Goal: Task Accomplishment & Management: Manage account settings

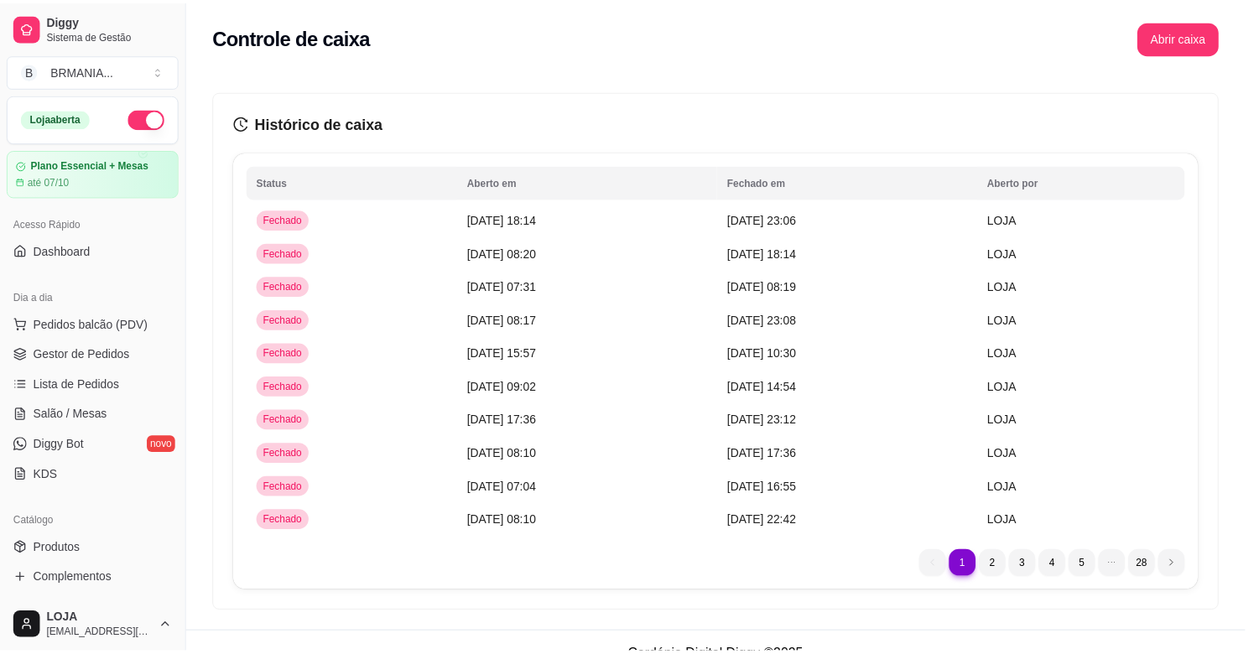
scroll to position [500, 0]
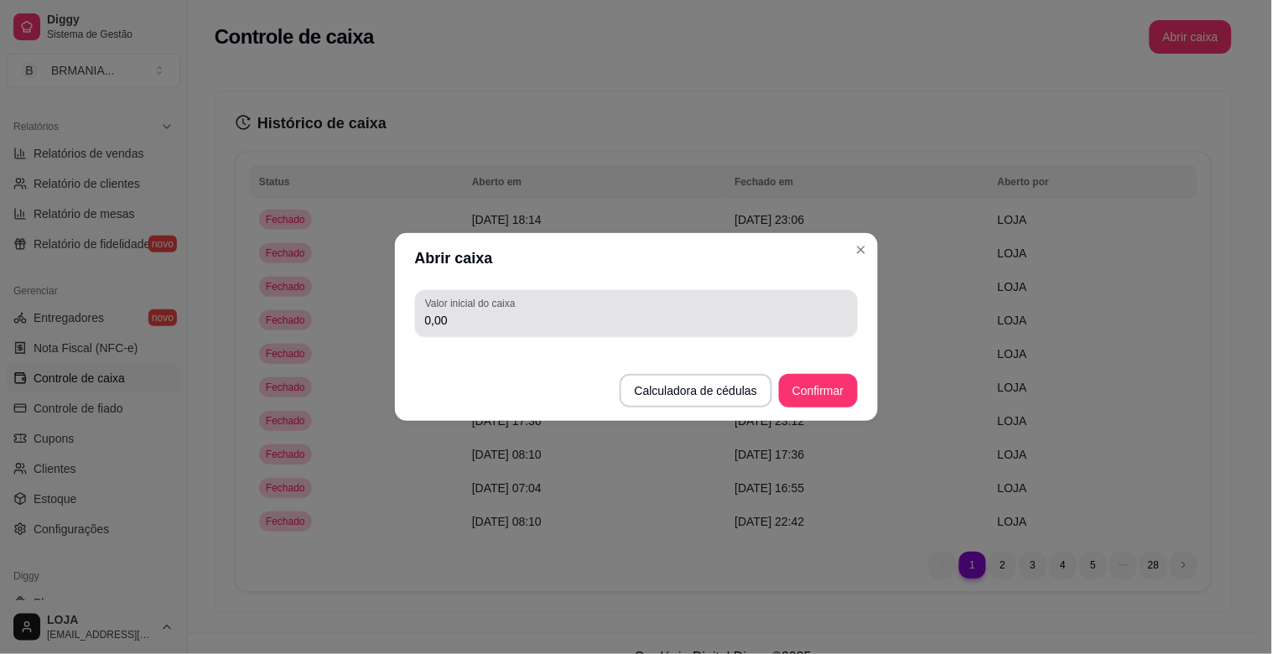
click at [485, 325] on input "0,00" at bounding box center [636, 320] width 423 height 17
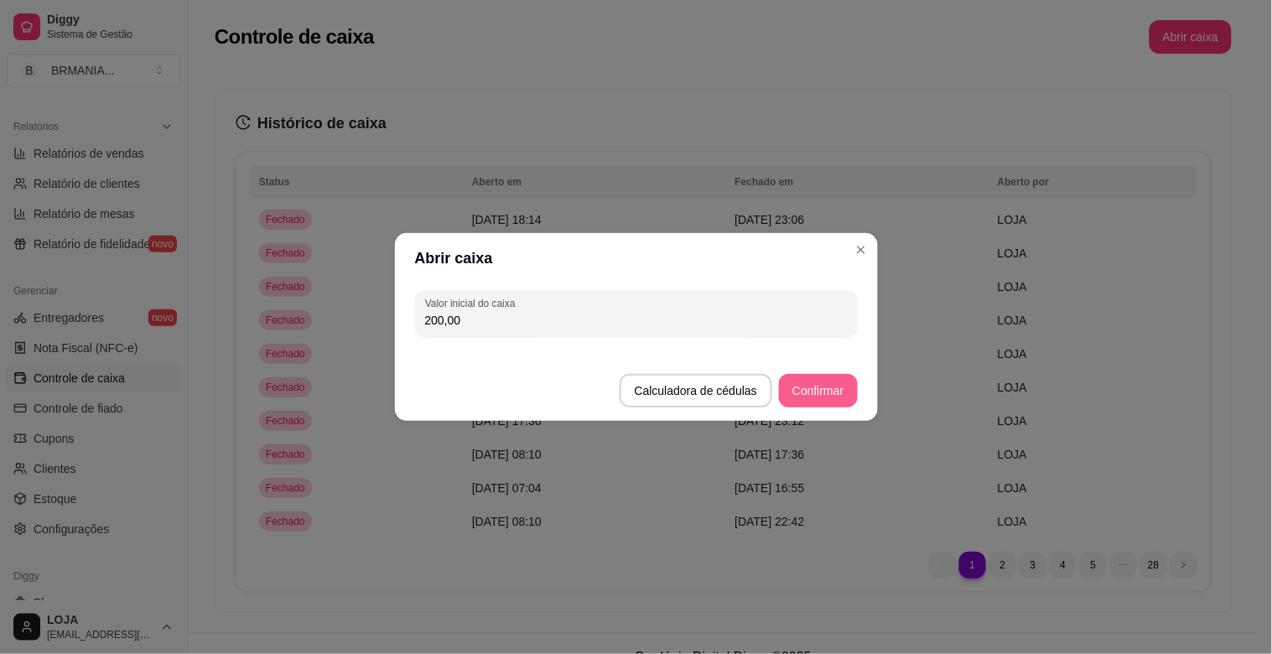
type input "200,00"
click at [836, 389] on button "Confirmar" at bounding box center [818, 391] width 78 height 34
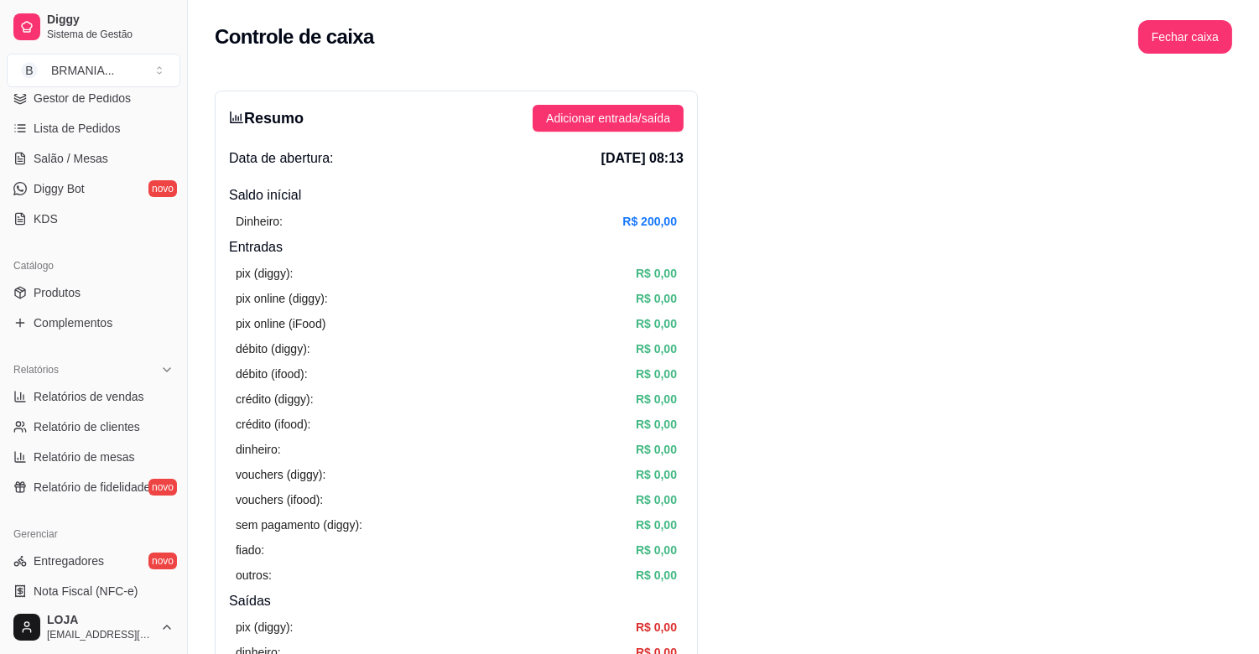
scroll to position [245, 0]
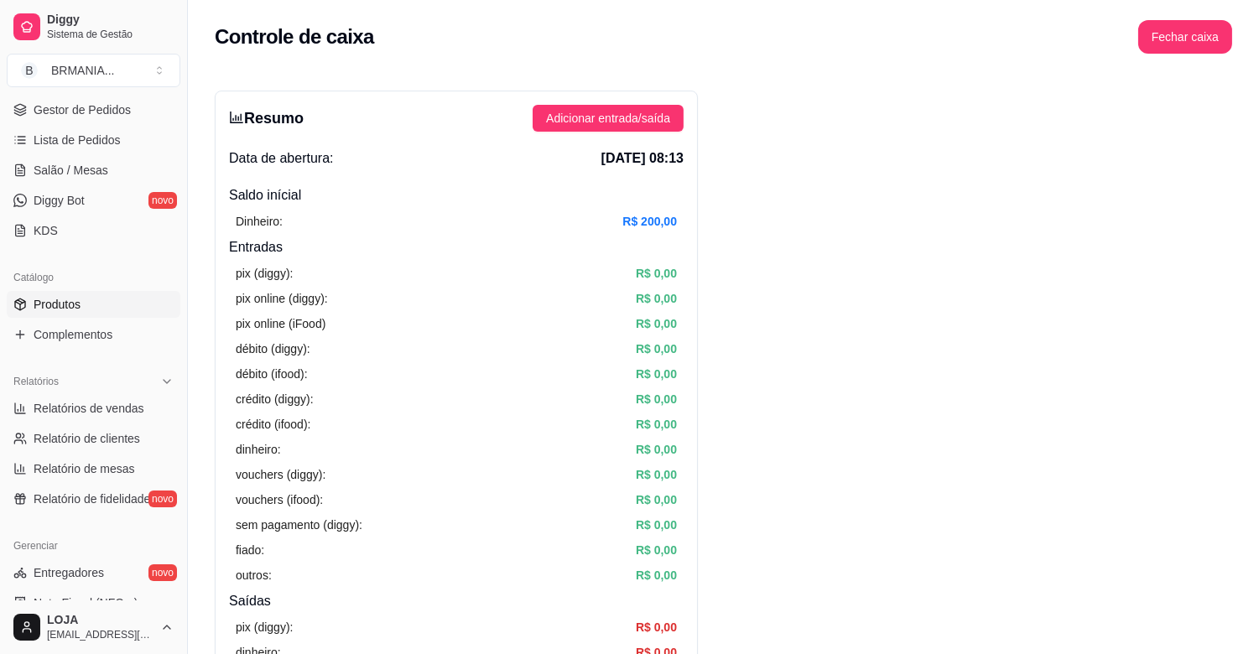
click at [44, 299] on span "Produtos" at bounding box center [57, 304] width 47 height 17
click at [52, 311] on span "Produtos" at bounding box center [57, 304] width 47 height 17
click at [53, 305] on span "Produtos" at bounding box center [57, 304] width 47 height 17
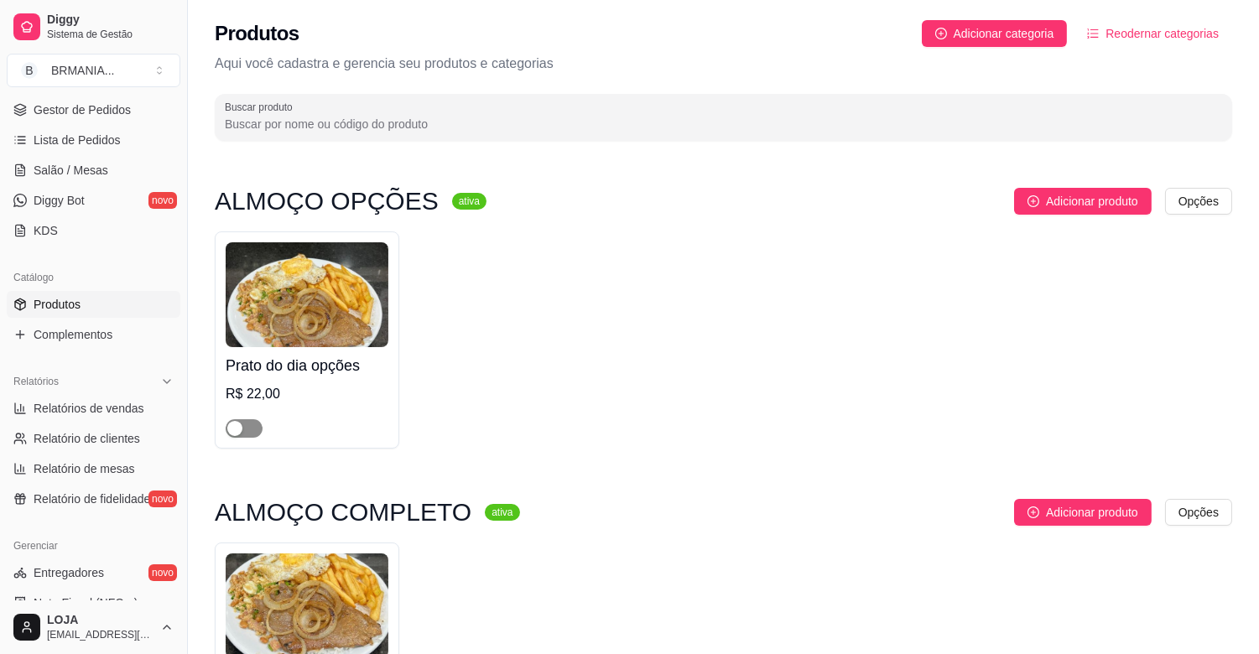
click at [252, 429] on span "button" at bounding box center [244, 428] width 37 height 18
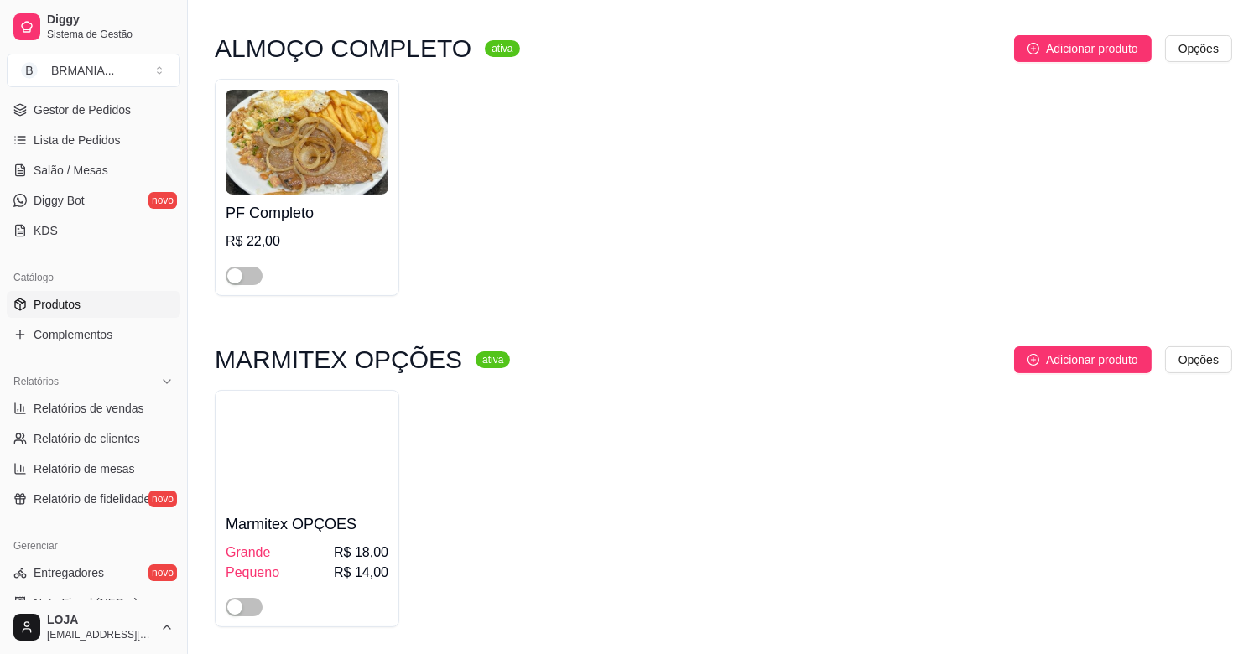
scroll to position [696, 0]
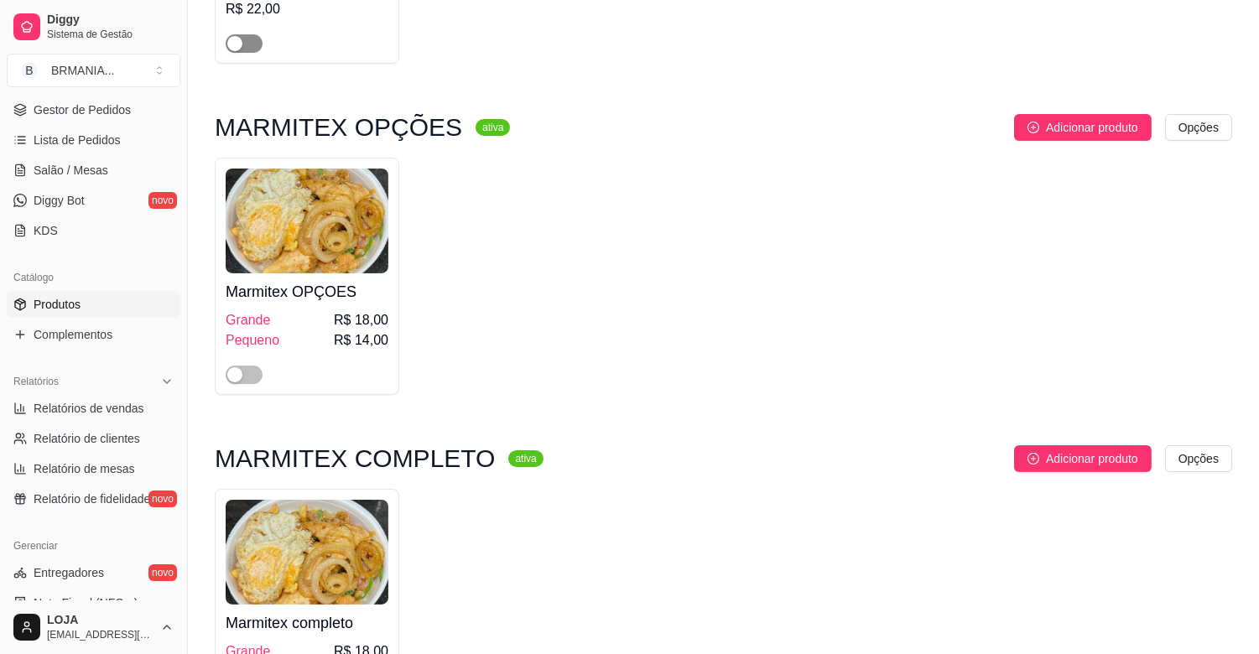
click at [255, 40] on span "button" at bounding box center [244, 43] width 37 height 18
click at [253, 377] on span "button" at bounding box center [244, 375] width 37 height 18
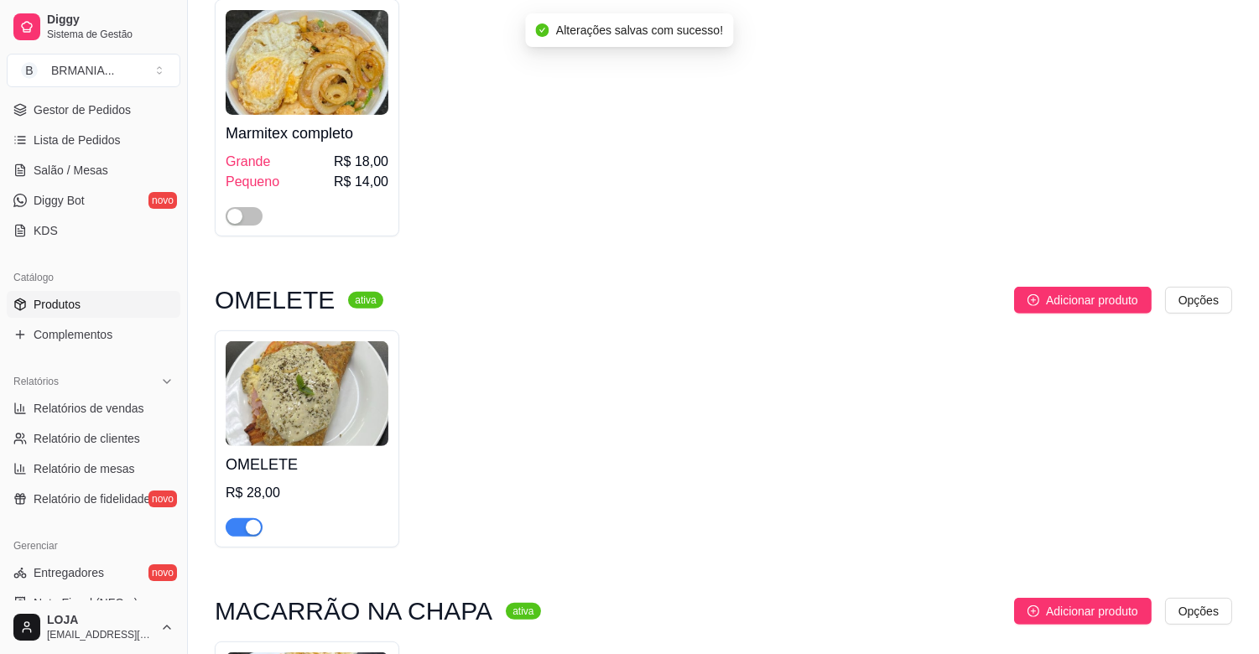
scroll to position [1211, 0]
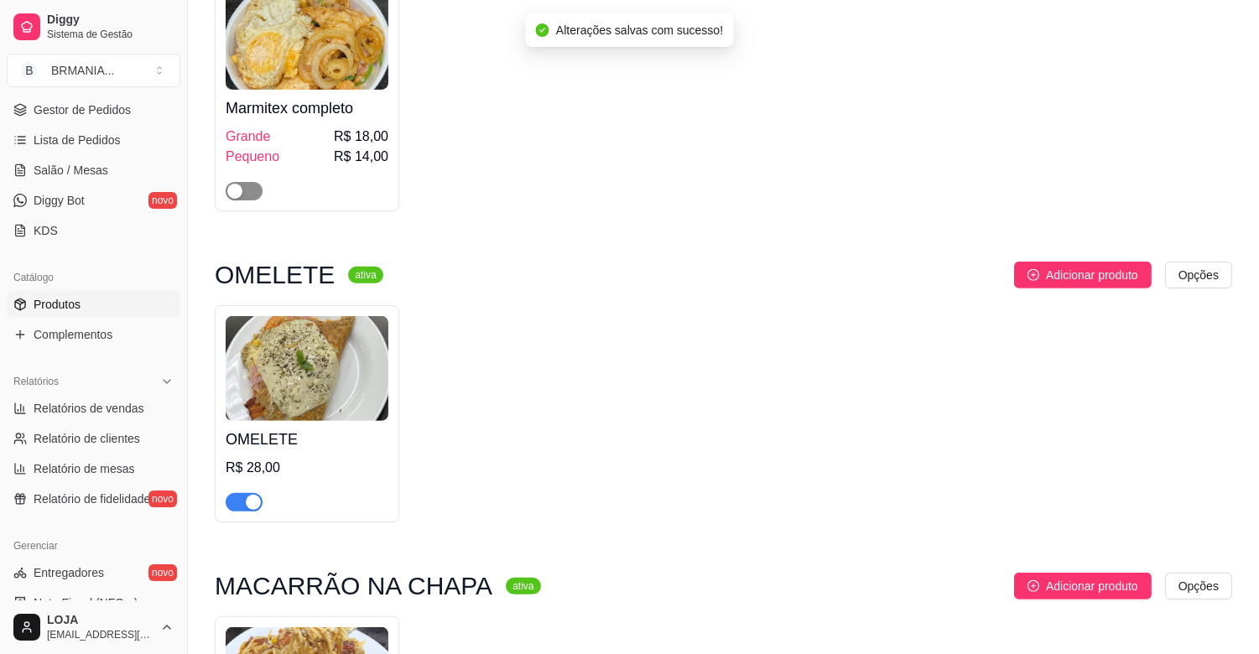
click at [243, 191] on button "button" at bounding box center [244, 191] width 37 height 18
click at [246, 504] on div "button" at bounding box center [253, 502] width 15 height 15
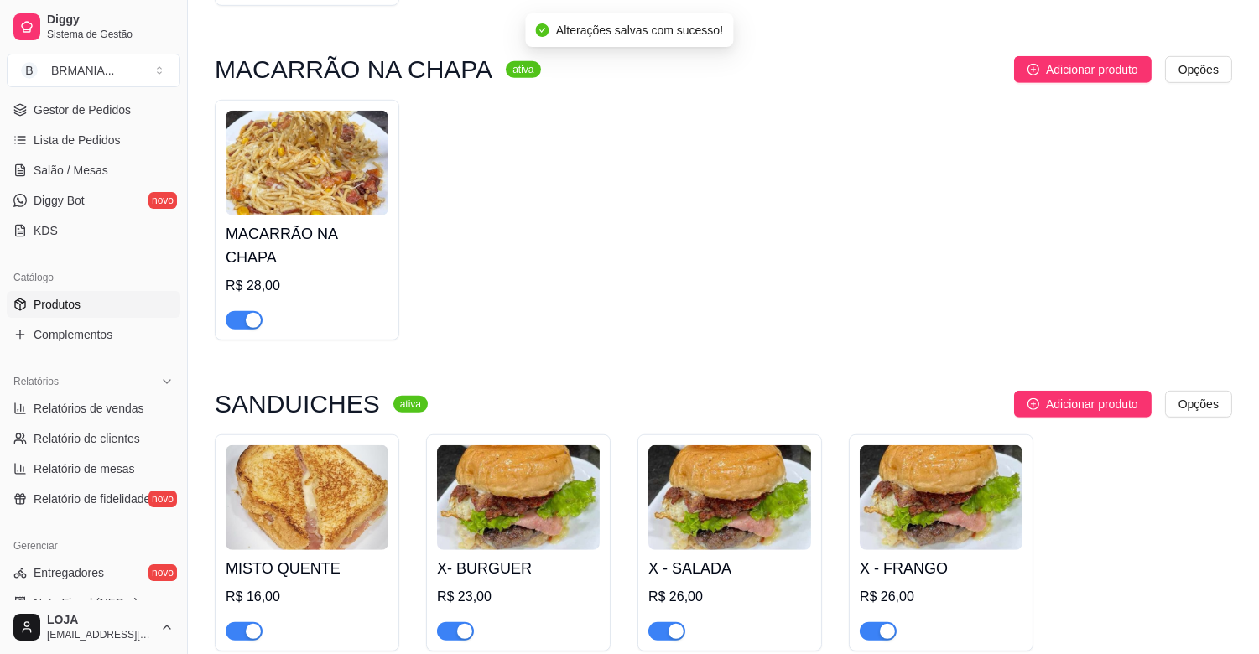
scroll to position [1882, 0]
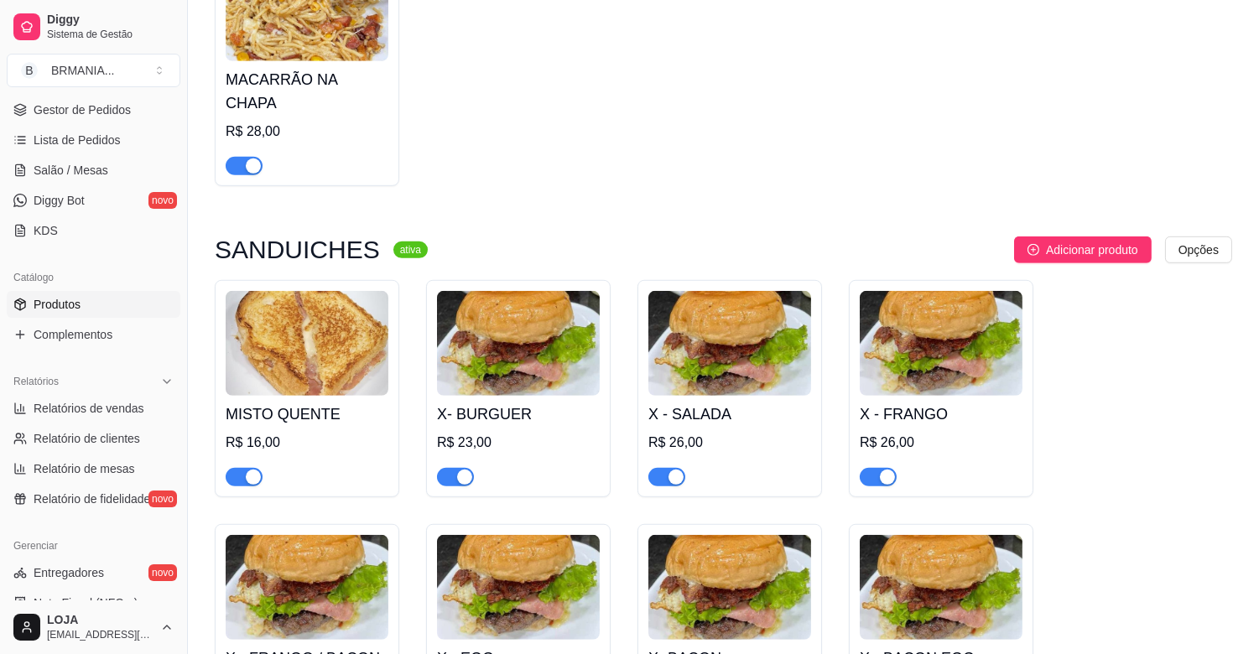
click at [247, 158] on div "button" at bounding box center [253, 165] width 15 height 15
click at [249, 470] on div "button" at bounding box center [253, 477] width 15 height 15
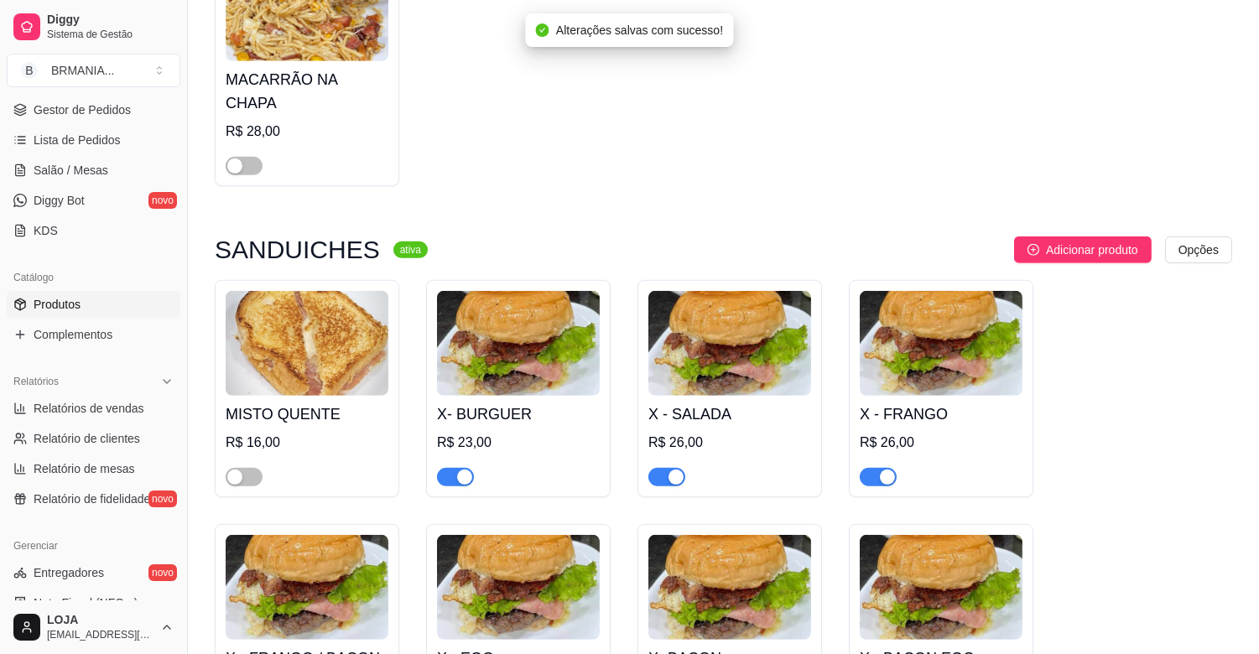
click at [465, 470] on div "button" at bounding box center [464, 477] width 15 height 15
click at [675, 470] on div "button" at bounding box center [675, 477] width 15 height 15
drag, startPoint x: 881, startPoint y: 455, endPoint x: 869, endPoint y: 458, distance: 12.2
click at [880, 470] on div "button" at bounding box center [887, 477] width 15 height 15
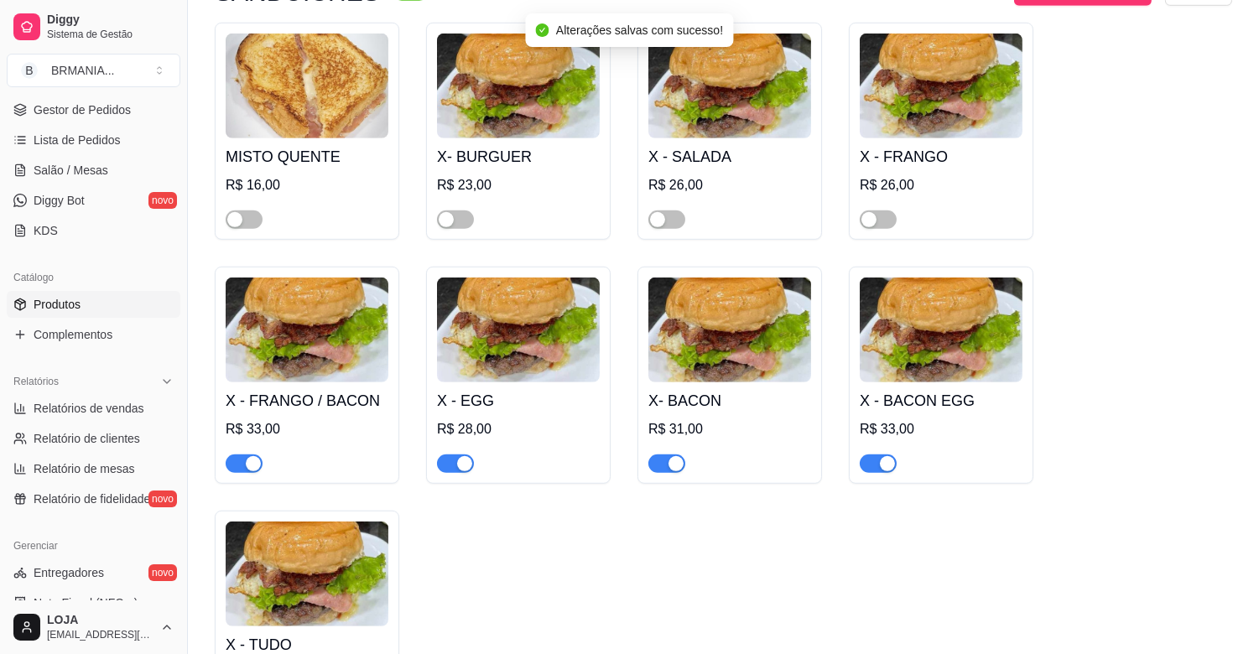
scroll to position [2320, 0]
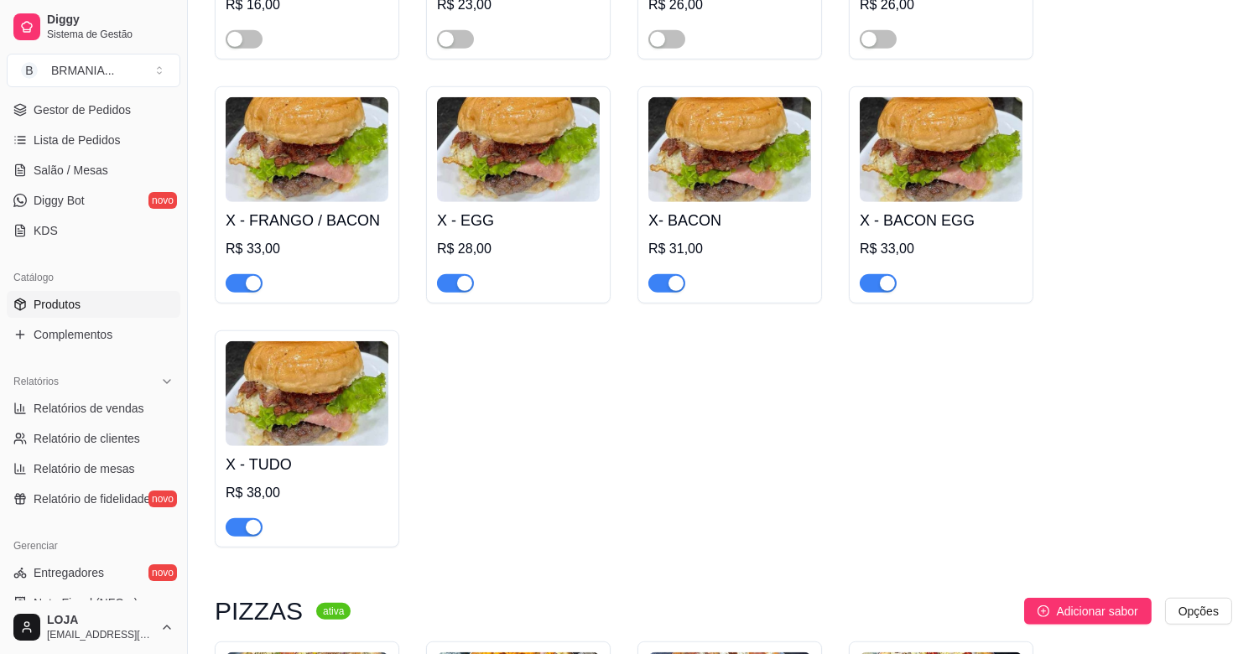
click at [883, 276] on div "button" at bounding box center [887, 283] width 15 height 15
click at [669, 276] on div "button" at bounding box center [675, 283] width 15 height 15
click at [462, 276] on div "button" at bounding box center [464, 283] width 15 height 15
click at [249, 276] on div "button" at bounding box center [253, 283] width 15 height 15
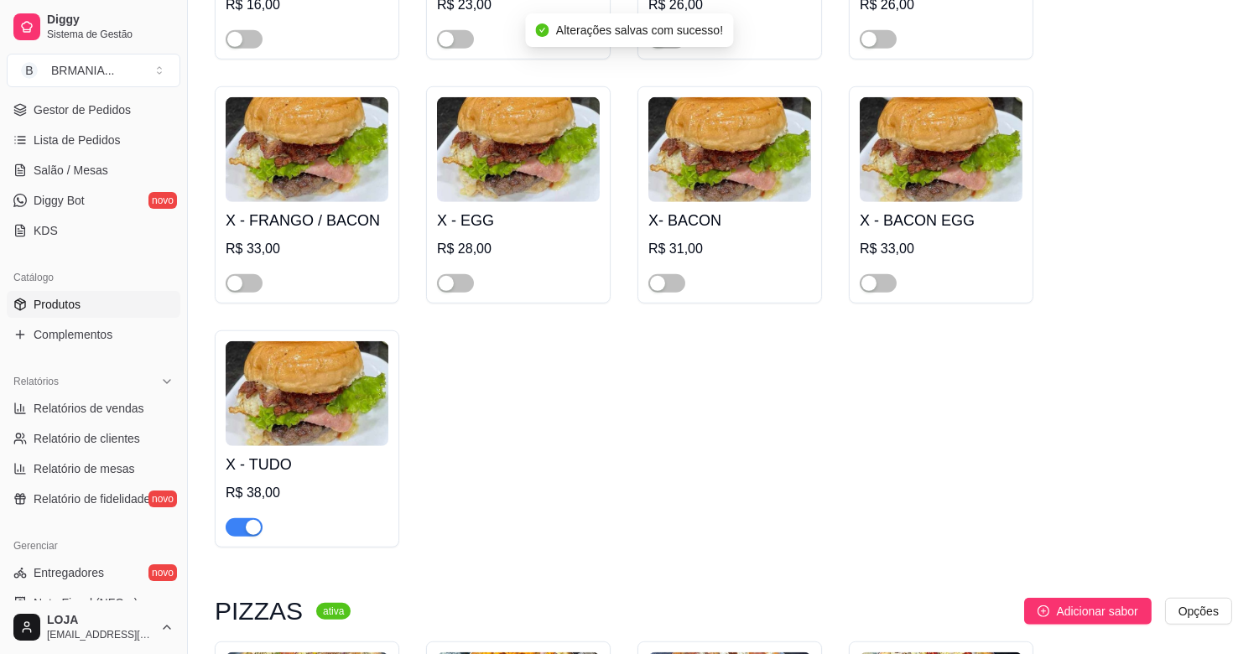
click at [250, 520] on div "button" at bounding box center [253, 527] width 15 height 15
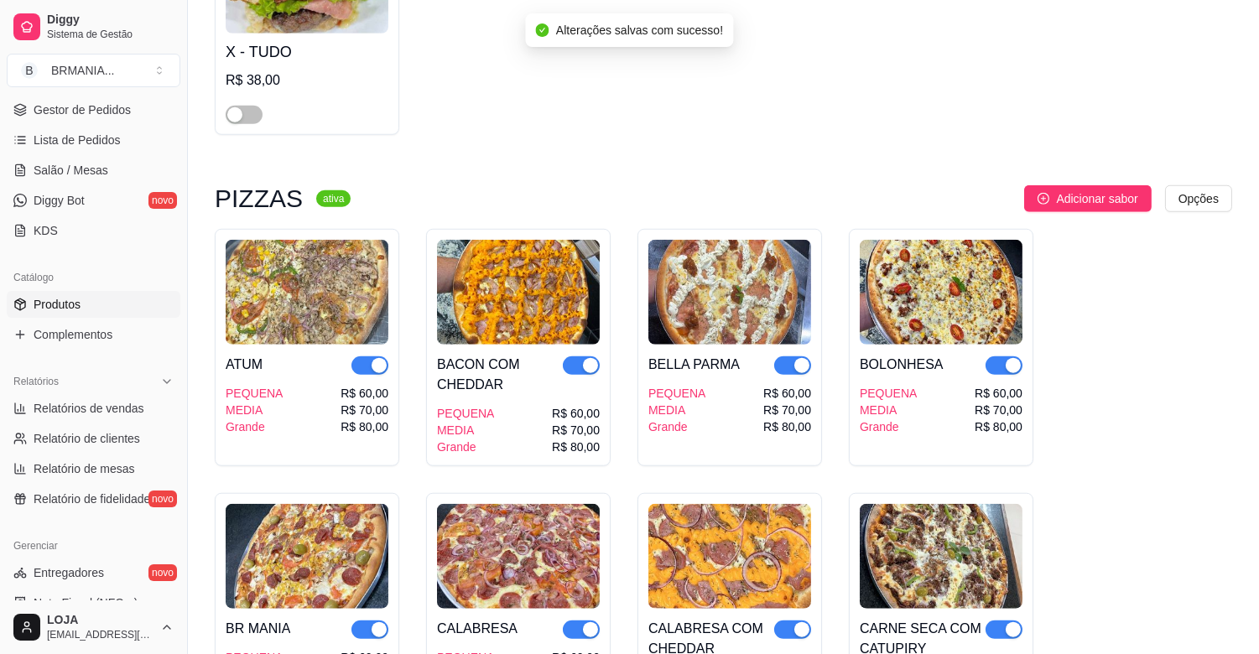
scroll to position [2810, 0]
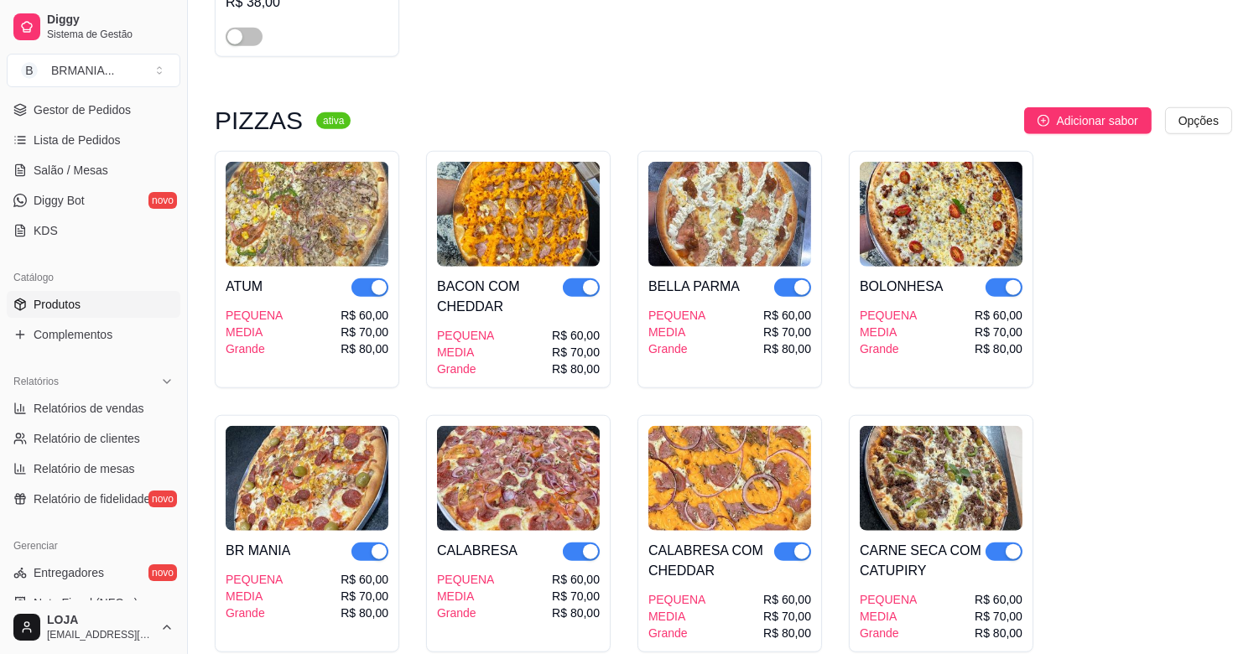
click at [380, 280] on div "button" at bounding box center [378, 287] width 15 height 15
click at [583, 280] on div "button" at bounding box center [590, 287] width 15 height 15
click at [791, 278] on button "button" at bounding box center [792, 287] width 37 height 18
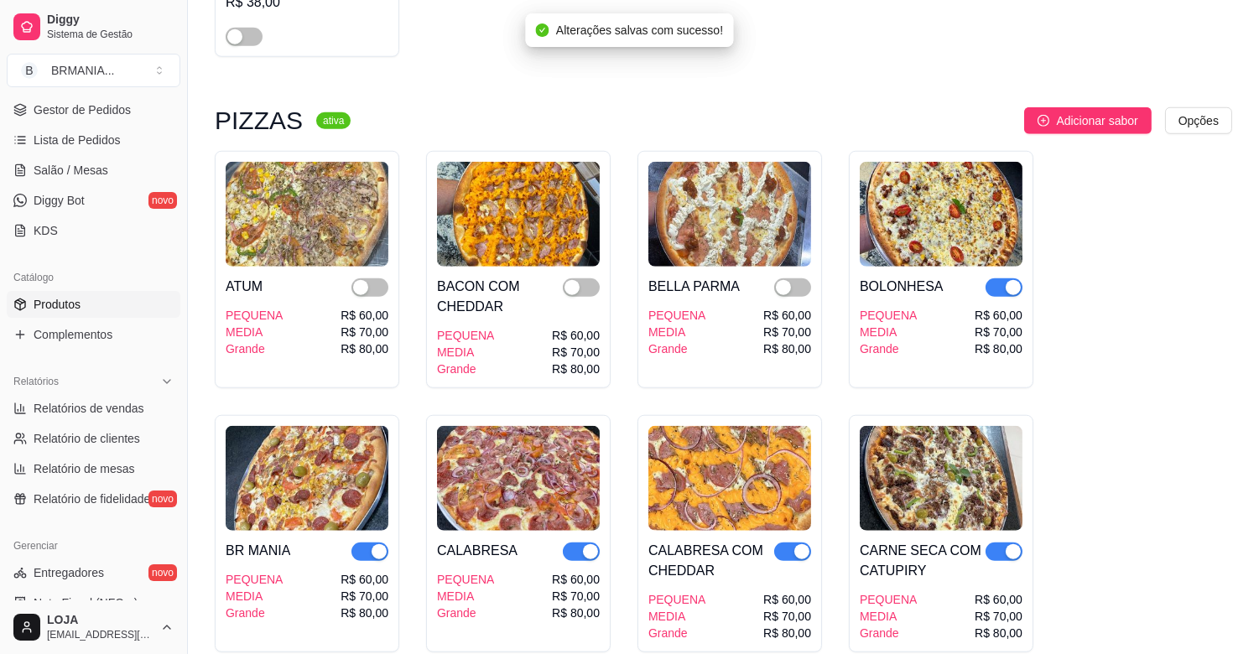
click at [1019, 280] on div "button" at bounding box center [1012, 287] width 15 height 15
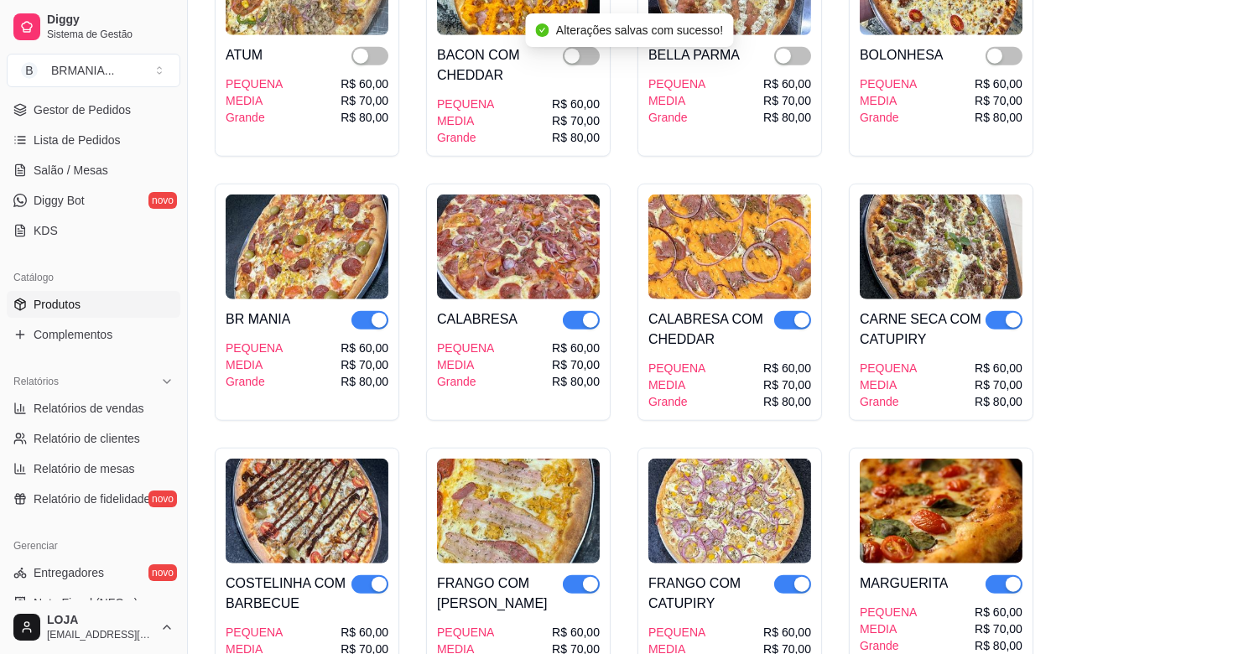
scroll to position [3145, 0]
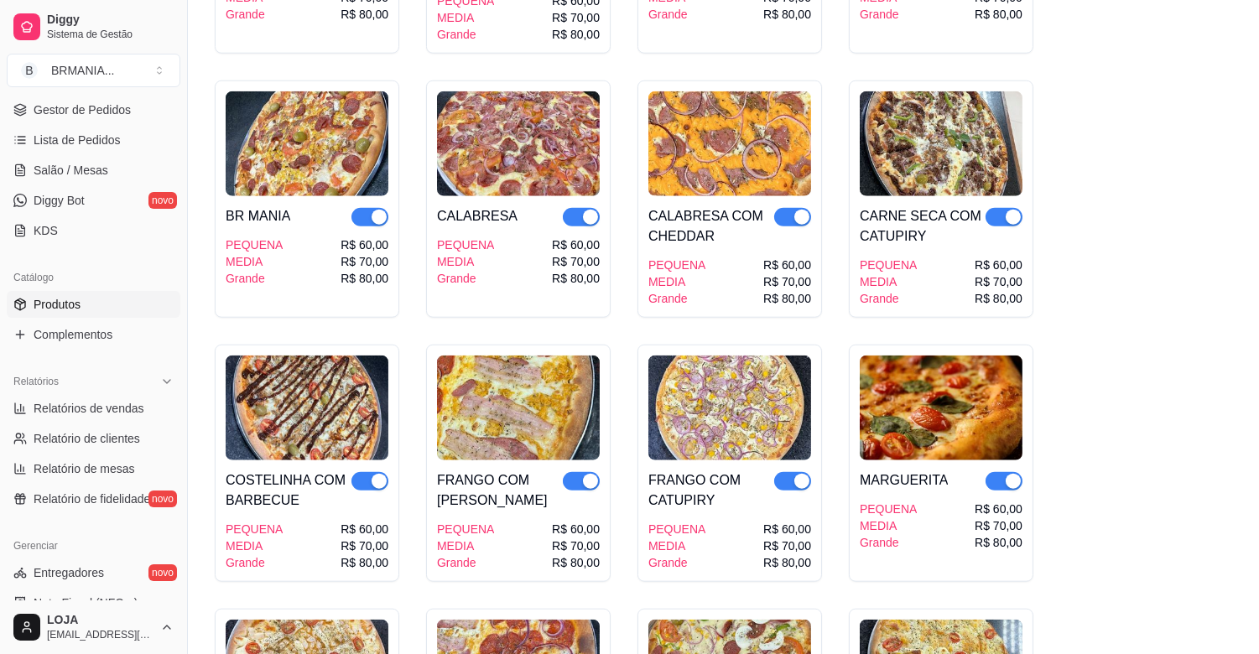
click at [1015, 210] on div "button" at bounding box center [1012, 217] width 15 height 15
click at [797, 210] on div "button" at bounding box center [801, 217] width 15 height 15
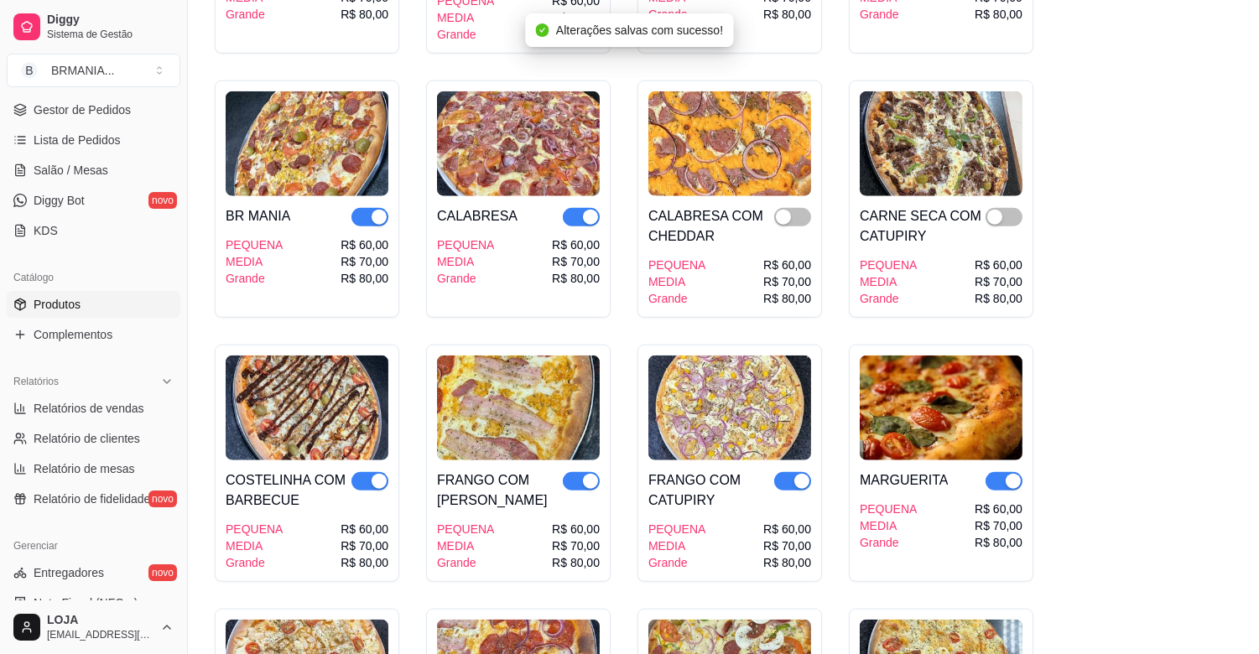
click at [580, 208] on button "button" at bounding box center [581, 217] width 37 height 18
click at [381, 210] on div "button" at bounding box center [378, 217] width 15 height 15
click at [372, 474] on div "button" at bounding box center [378, 481] width 15 height 15
click at [583, 474] on div "button" at bounding box center [590, 481] width 15 height 15
click at [801, 474] on div "button" at bounding box center [801, 481] width 15 height 15
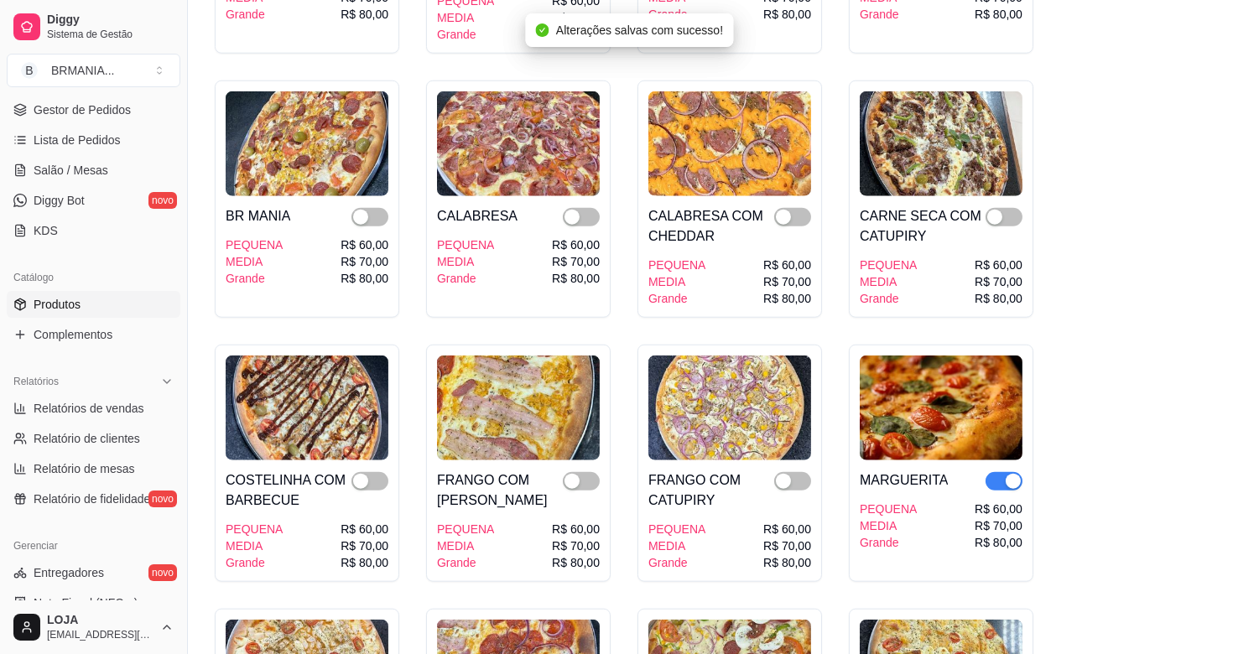
click at [1009, 474] on div "button" at bounding box center [1012, 481] width 15 height 15
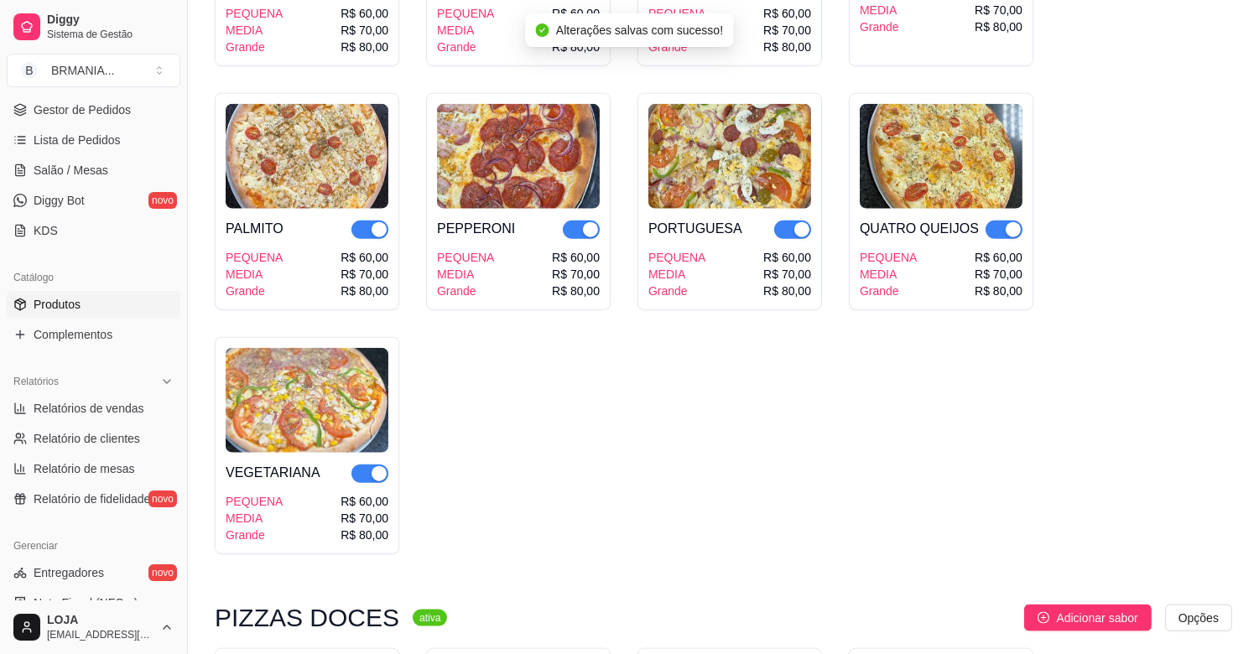
scroll to position [3712, 0]
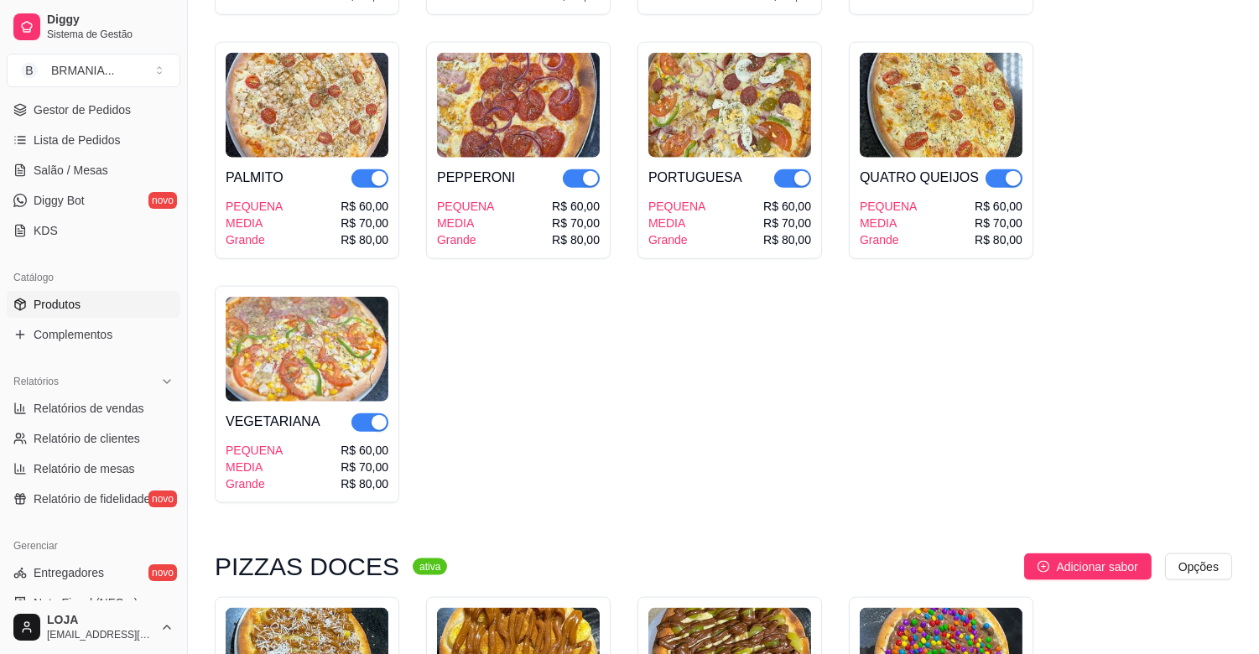
click at [1009, 171] on div "button" at bounding box center [1012, 178] width 15 height 15
click at [792, 169] on button "button" at bounding box center [792, 178] width 37 height 18
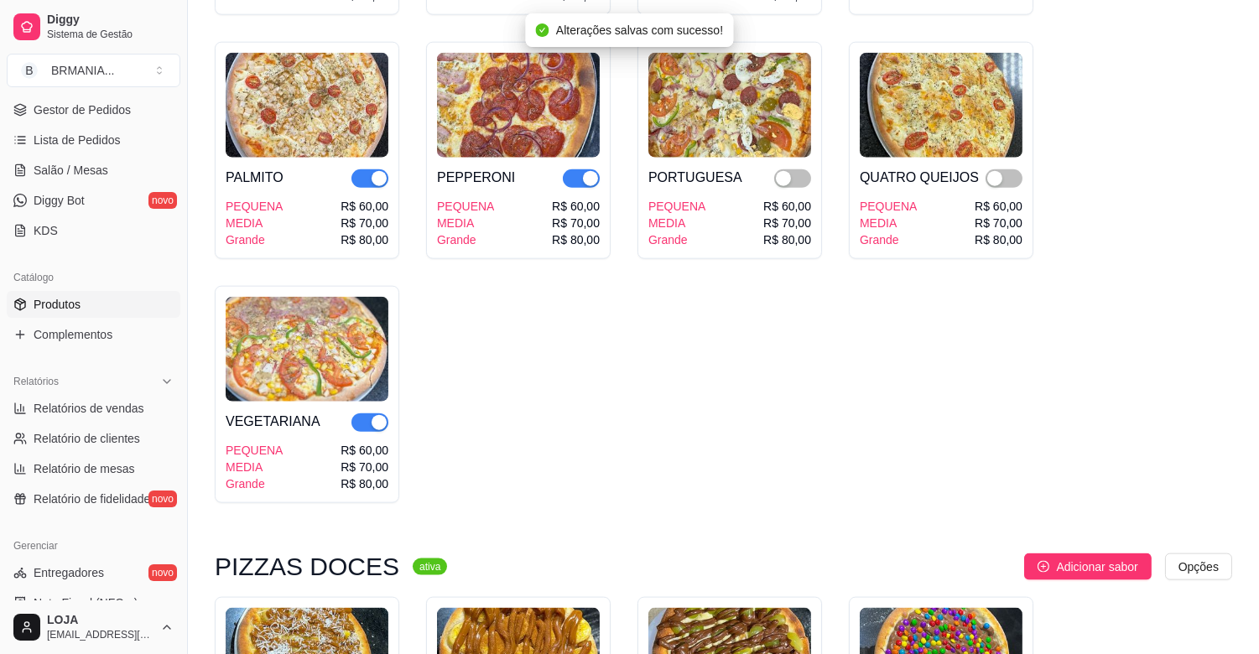
click at [589, 171] on div "button" at bounding box center [590, 178] width 15 height 15
click at [378, 171] on div "button" at bounding box center [378, 178] width 15 height 15
click at [378, 415] on div "button" at bounding box center [378, 422] width 15 height 15
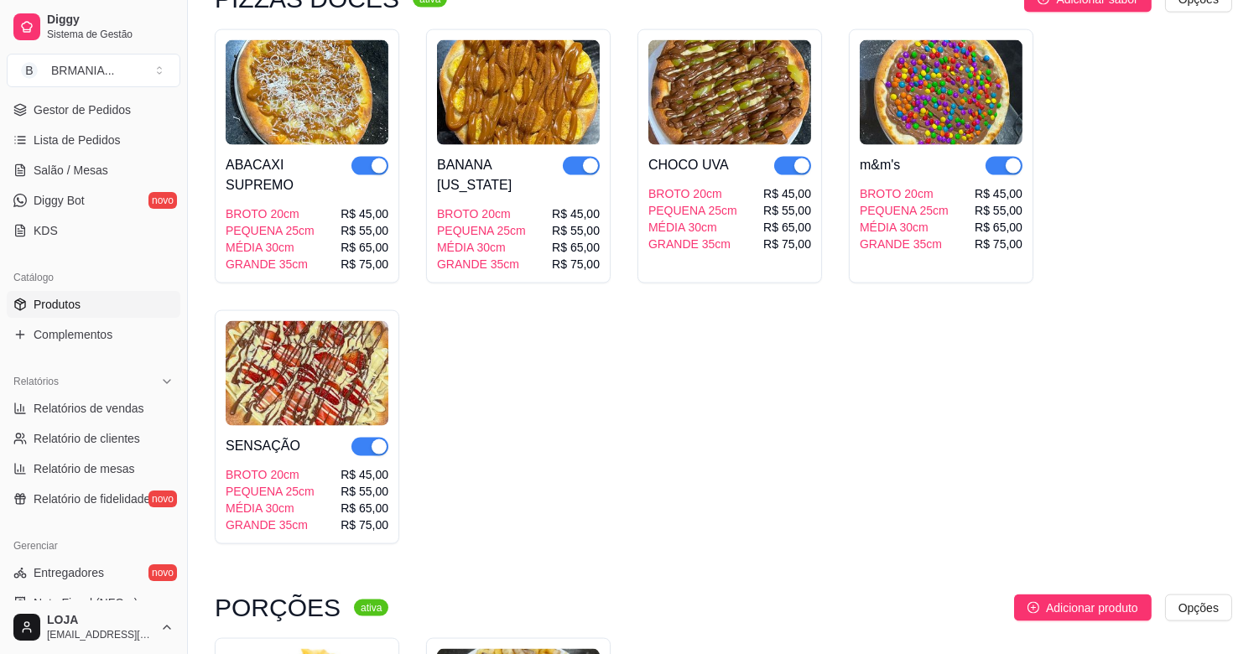
scroll to position [4408, 0]
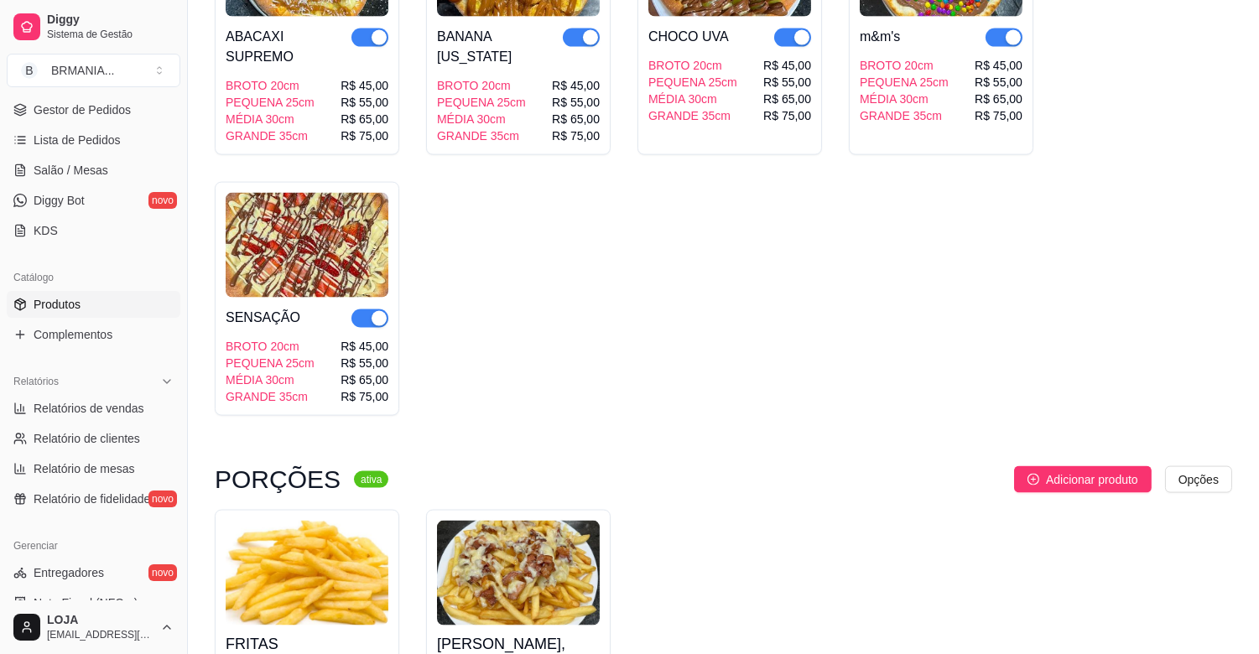
click at [1008, 30] on div "button" at bounding box center [1012, 37] width 15 height 15
click at [791, 29] on button "button" at bounding box center [792, 38] width 37 height 18
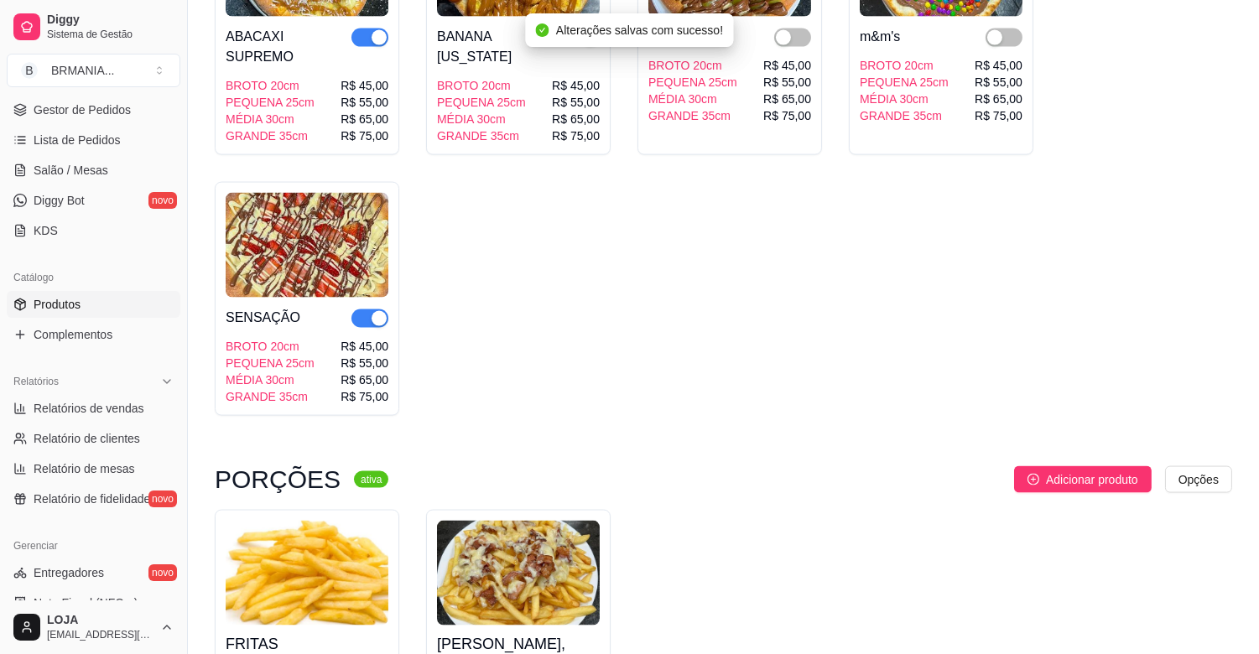
click at [371, 30] on div "button" at bounding box center [378, 37] width 15 height 15
click at [580, 29] on button "button" at bounding box center [581, 38] width 37 height 18
drag, startPoint x: 375, startPoint y: 283, endPoint x: 476, endPoint y: 274, distance: 101.9
click at [373, 311] on div "button" at bounding box center [378, 318] width 15 height 15
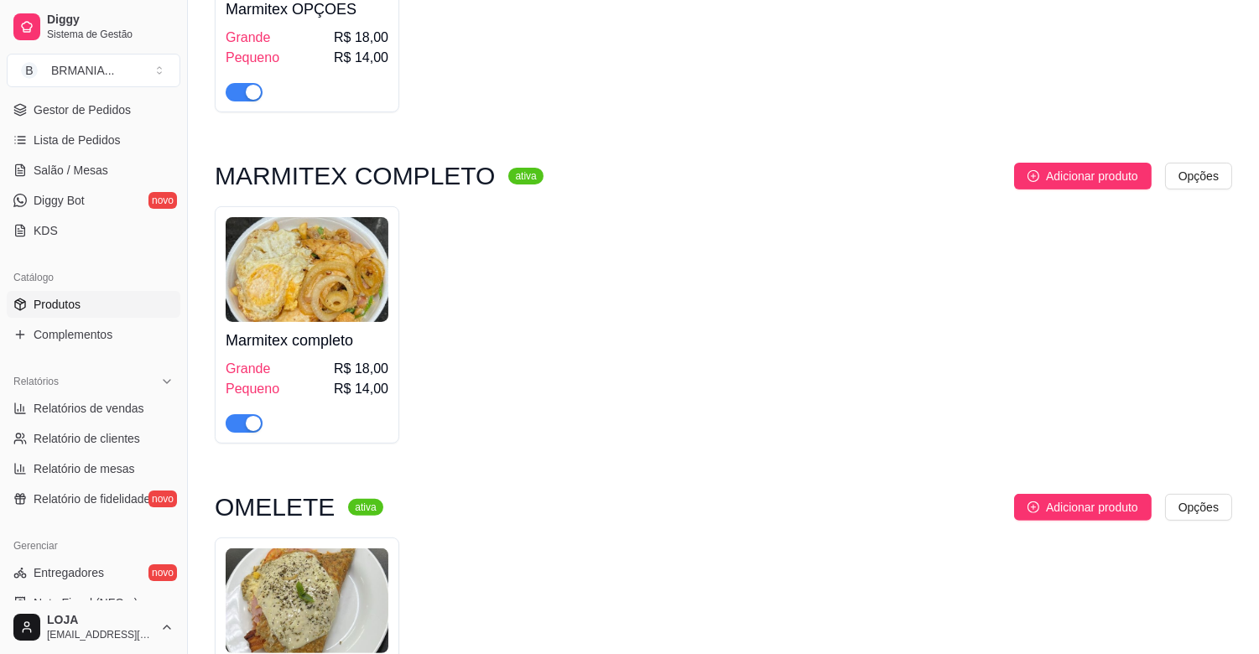
scroll to position [1005, 0]
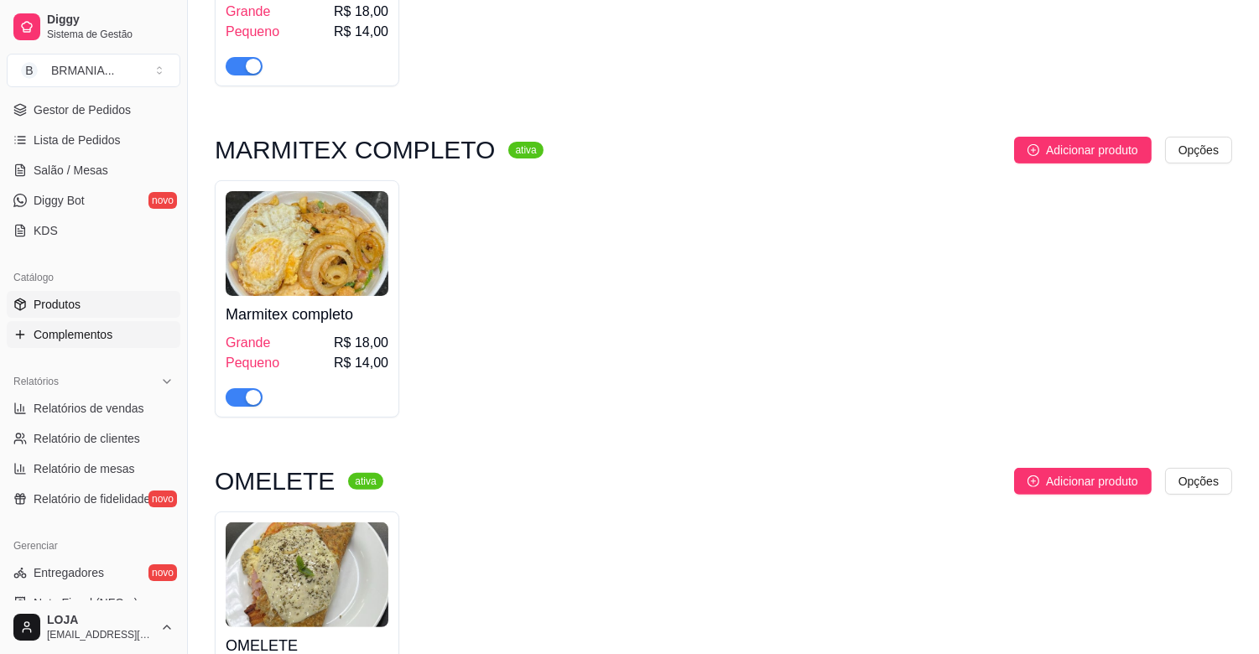
click at [63, 337] on span "Complementos" at bounding box center [73, 334] width 79 height 17
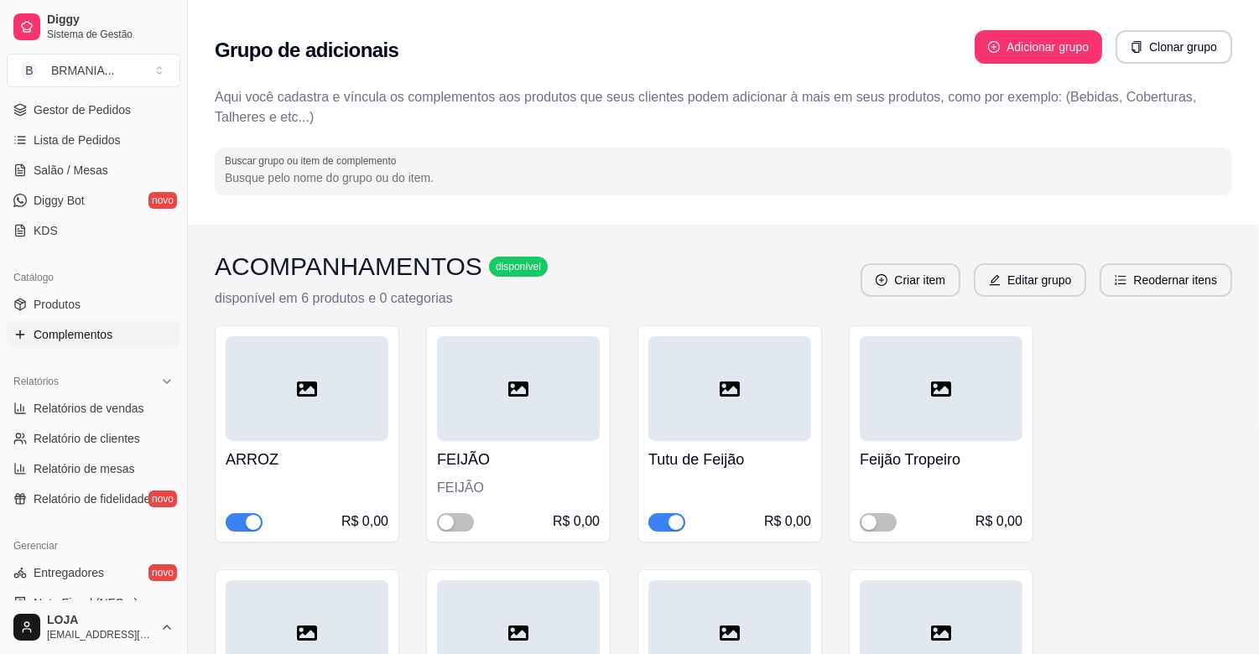
click at [676, 524] on div "button" at bounding box center [675, 522] width 15 height 15
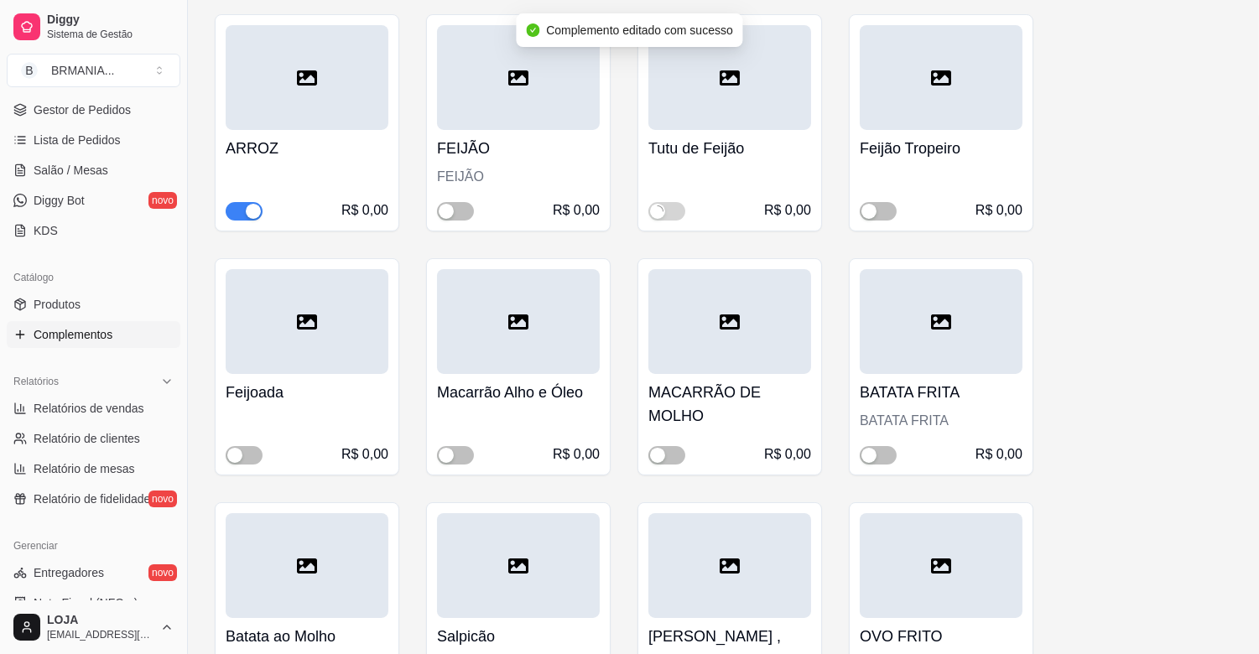
scroll to position [322, 0]
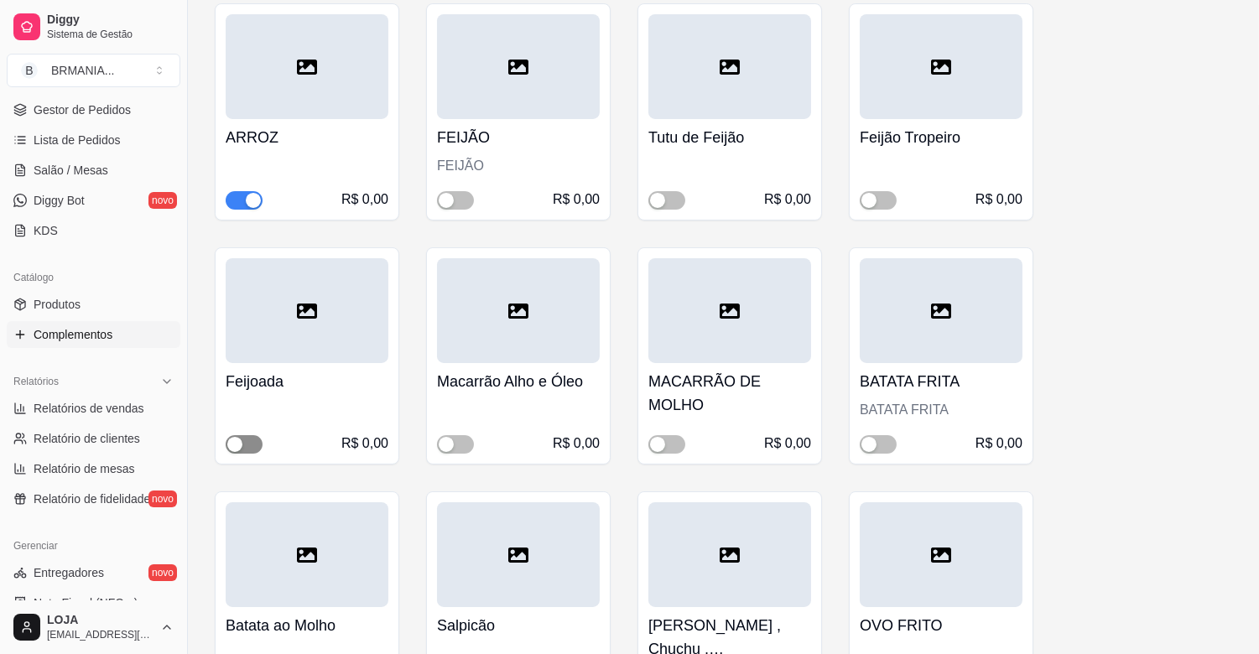
click at [249, 442] on span "button" at bounding box center [244, 444] width 37 height 18
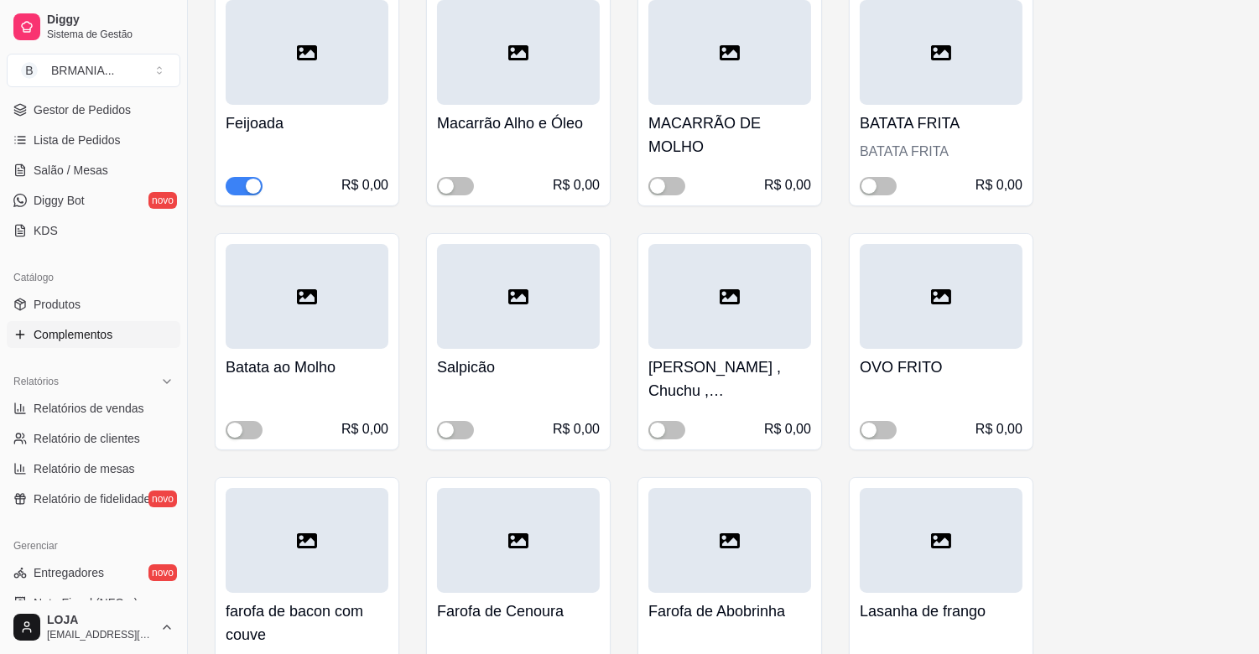
scroll to position [623, 0]
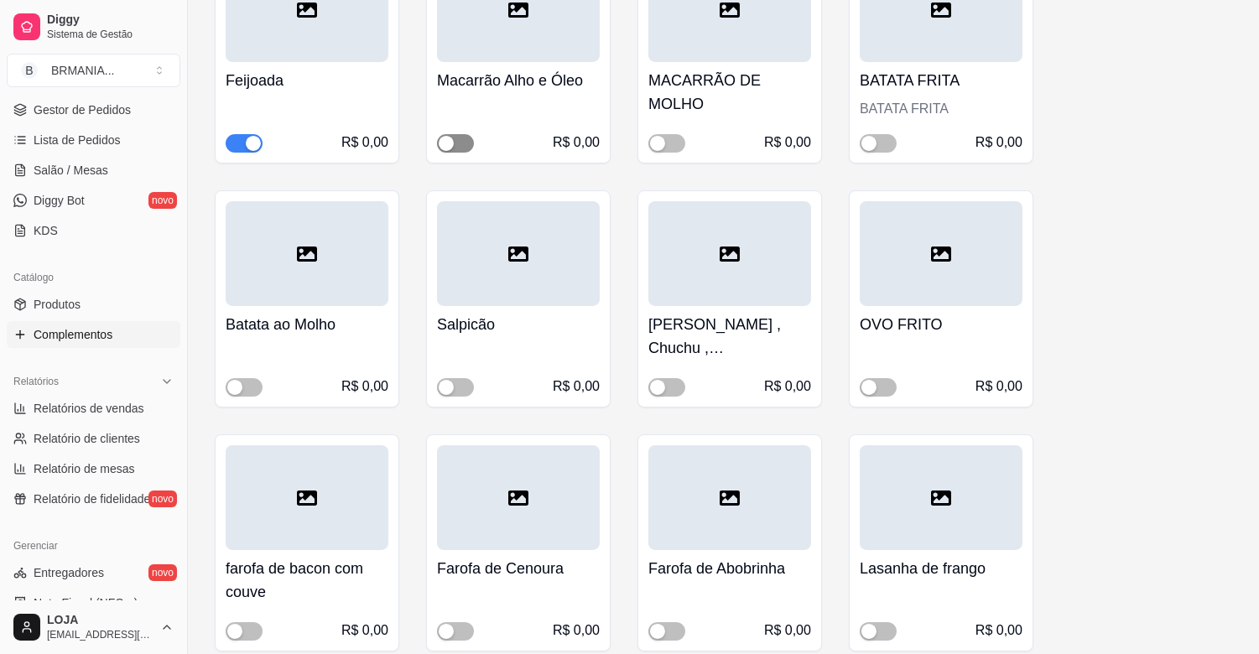
click at [465, 144] on span "button" at bounding box center [455, 143] width 37 height 18
click at [886, 386] on span "button" at bounding box center [878, 387] width 37 height 18
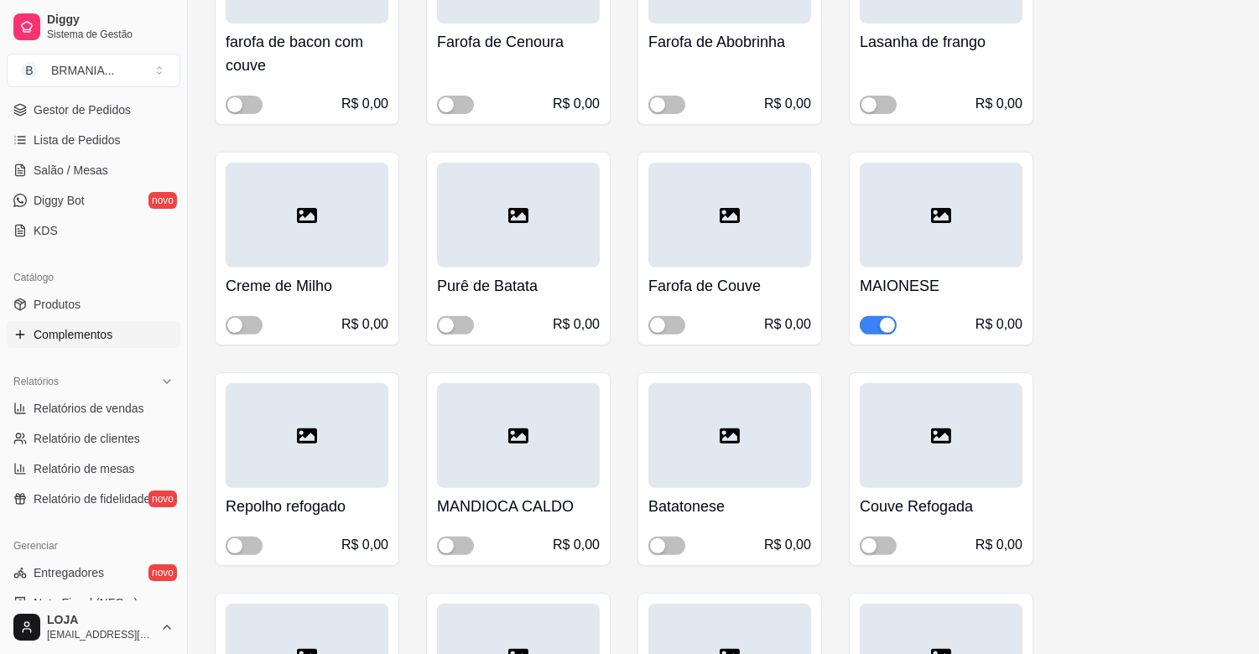
scroll to position [1171, 0]
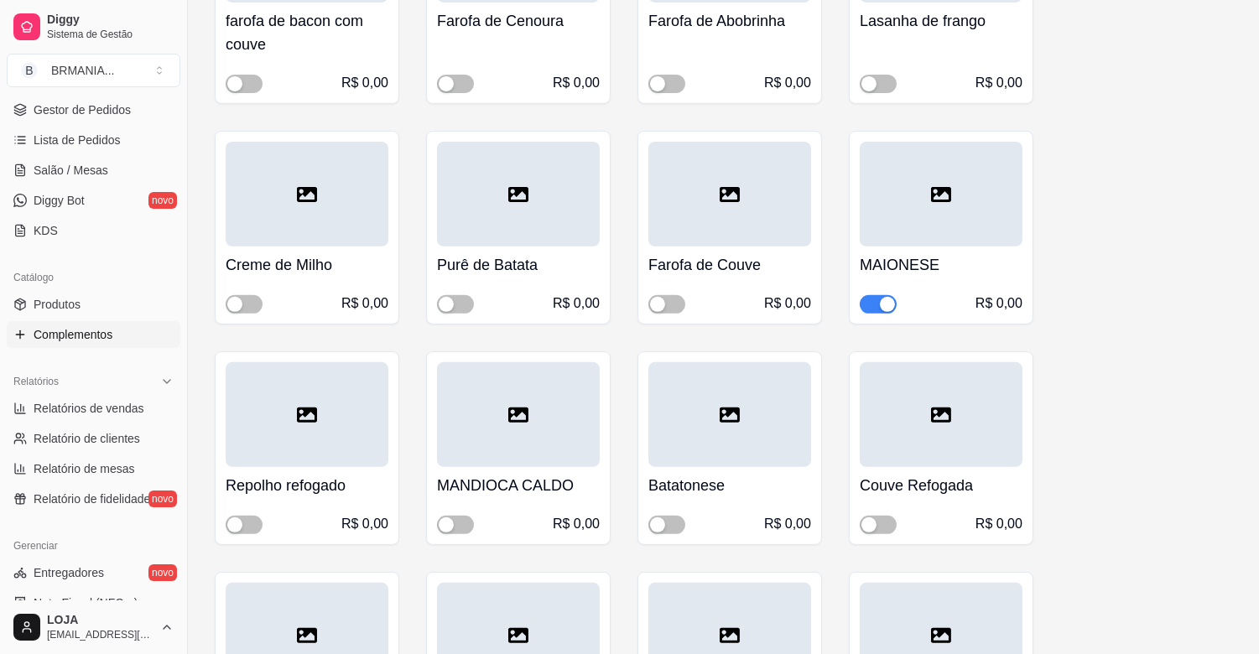
click at [882, 307] on div "button" at bounding box center [887, 304] width 15 height 15
click at [887, 525] on span "button" at bounding box center [878, 525] width 37 height 18
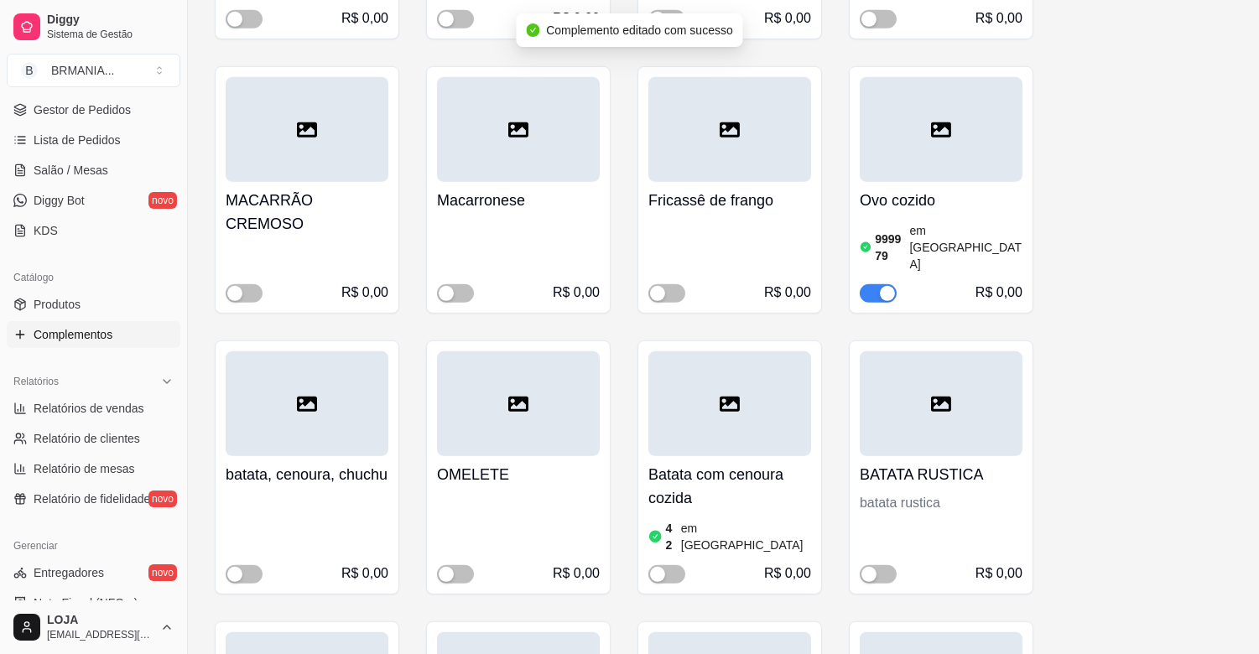
scroll to position [1730, 0]
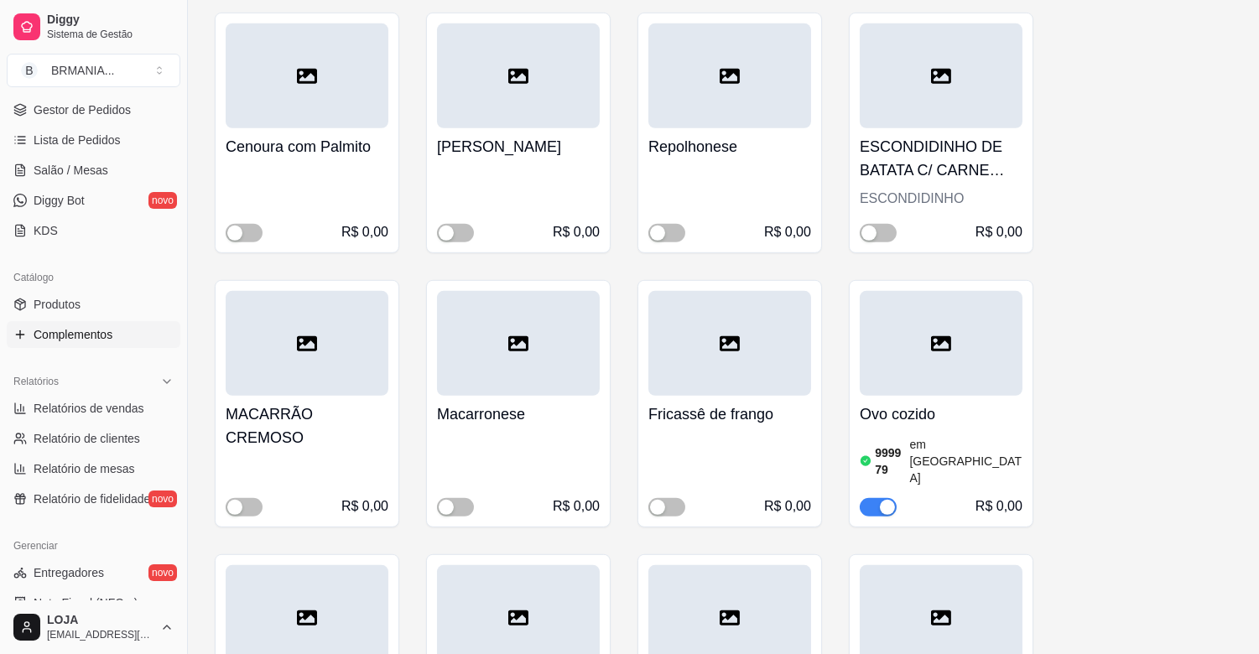
click at [887, 500] on div "button" at bounding box center [887, 507] width 15 height 15
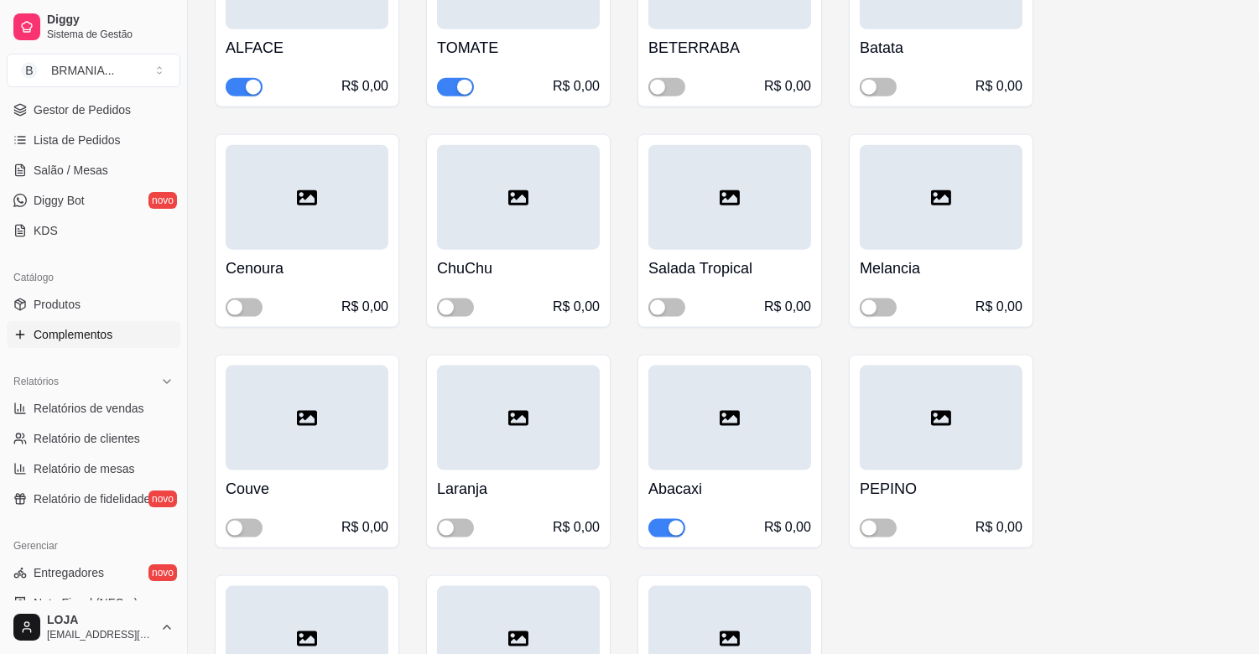
scroll to position [4051, 0]
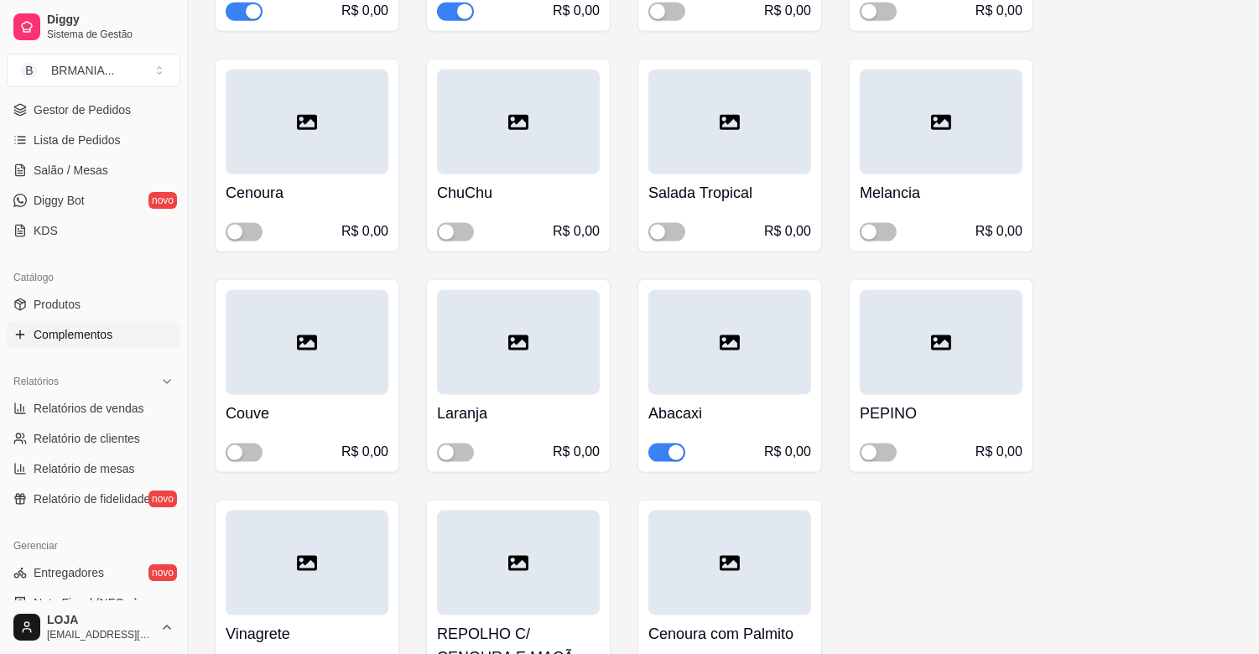
click at [662, 444] on span "button" at bounding box center [666, 453] width 37 height 18
click at [463, 444] on span "button" at bounding box center [455, 453] width 37 height 18
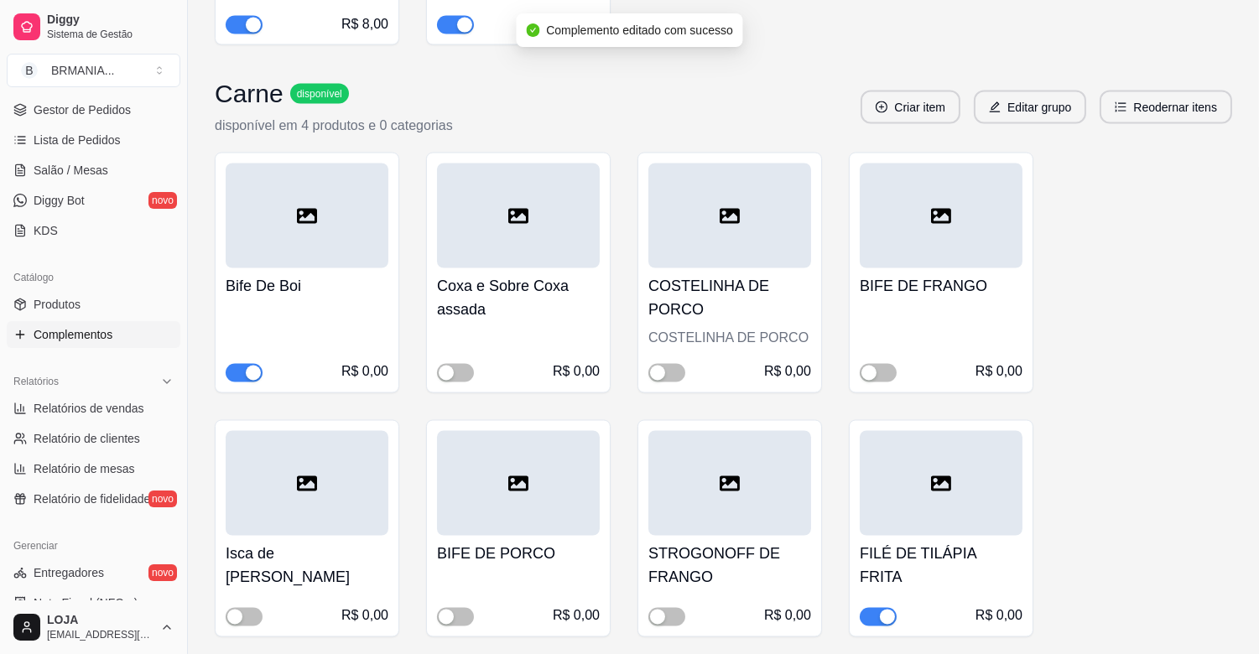
scroll to position [5436, 0]
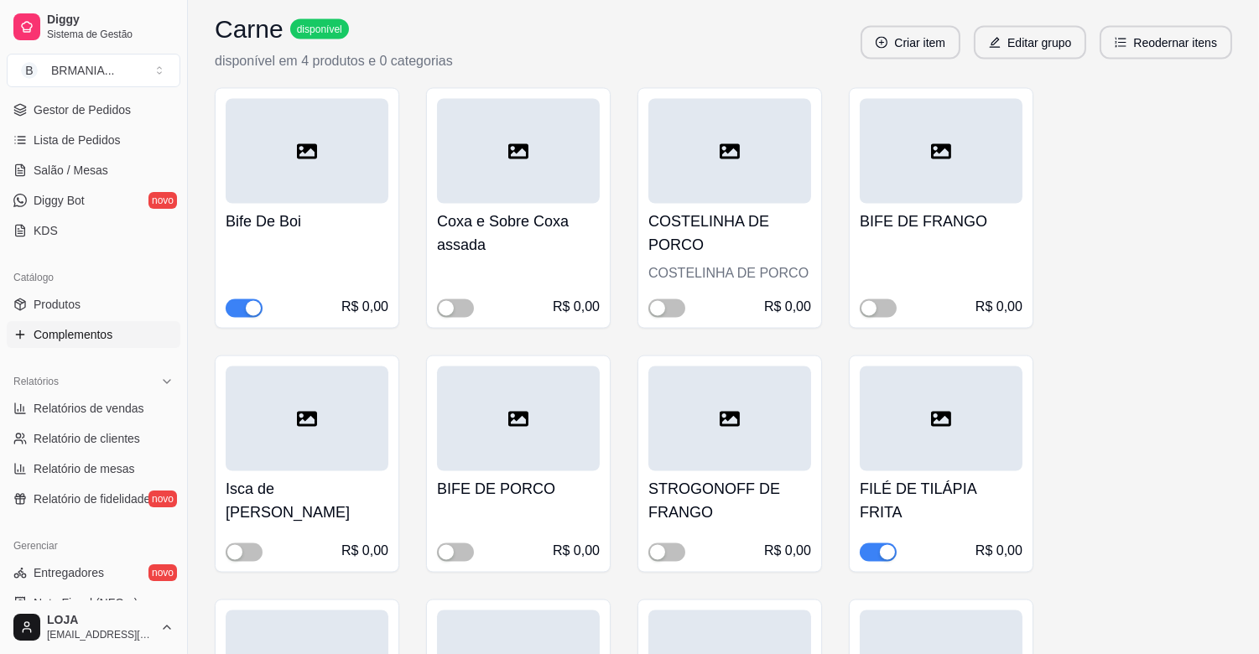
click at [889, 545] on div "button" at bounding box center [887, 552] width 15 height 15
click at [255, 543] on span "button" at bounding box center [244, 552] width 37 height 18
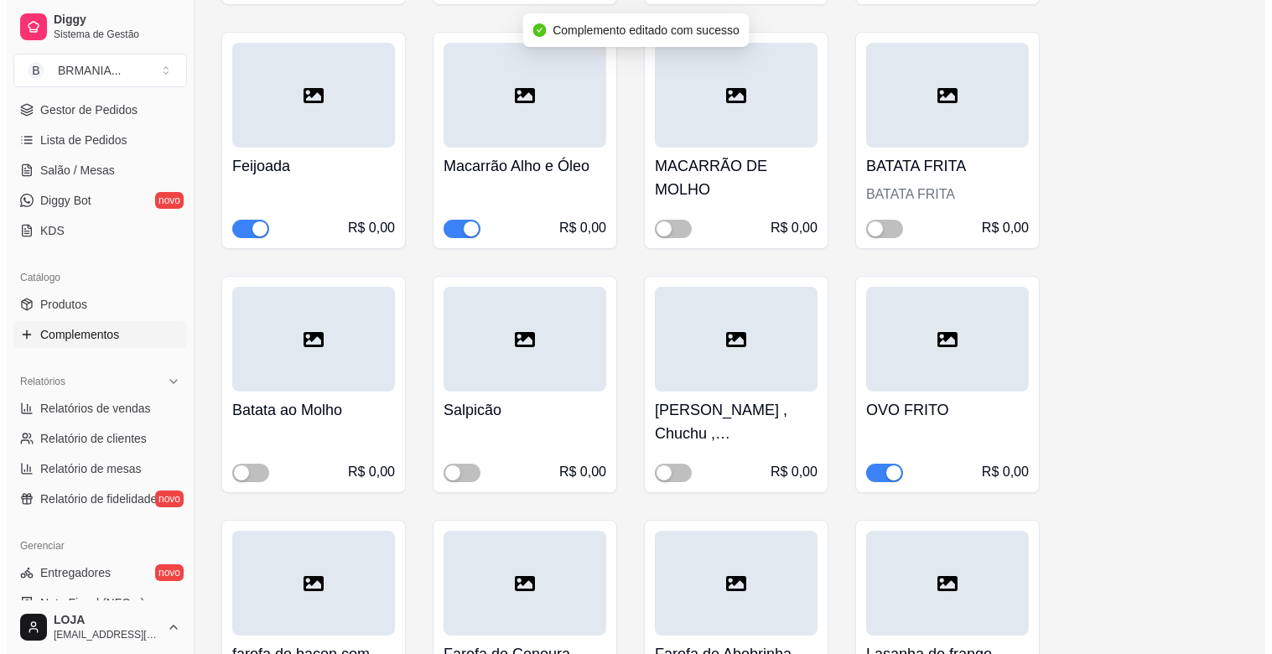
scroll to position [139, 0]
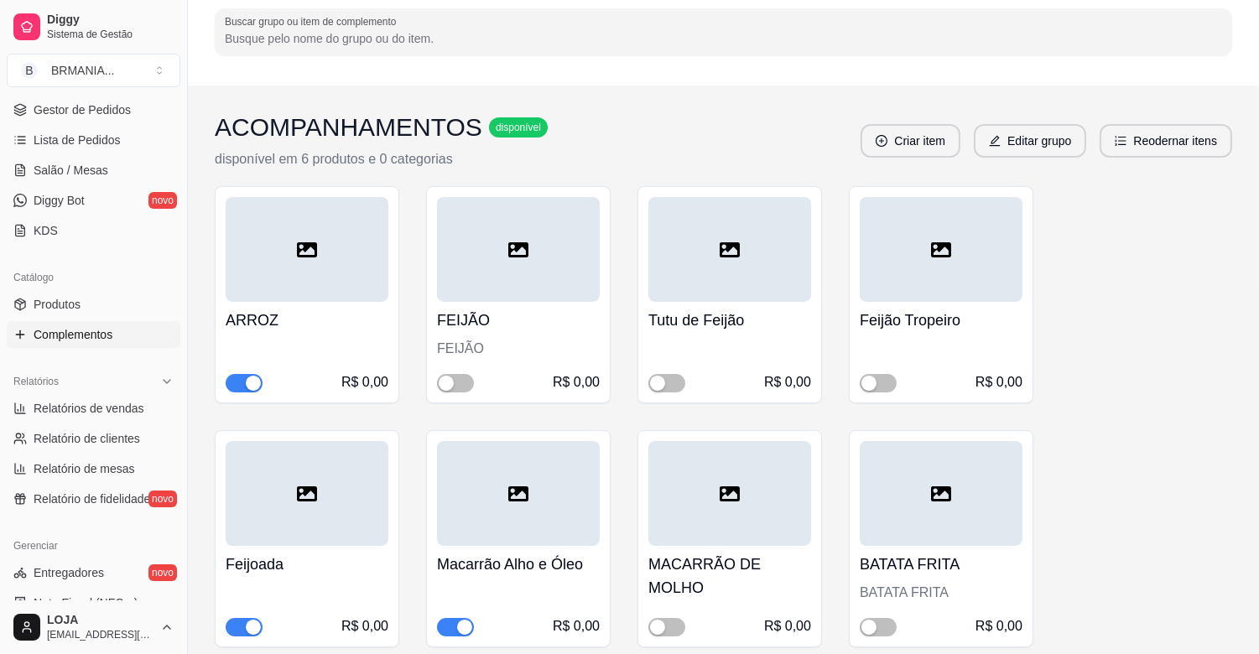
drag, startPoint x: 967, startPoint y: 136, endPoint x: 1043, endPoint y: 139, distance: 76.4
click at [978, 139] on div "Criar item Editar grupo Reodernar itens" at bounding box center [1045, 141] width 371 height 34
click at [1026, 136] on button "Editar grupo" at bounding box center [1030, 141] width 112 height 34
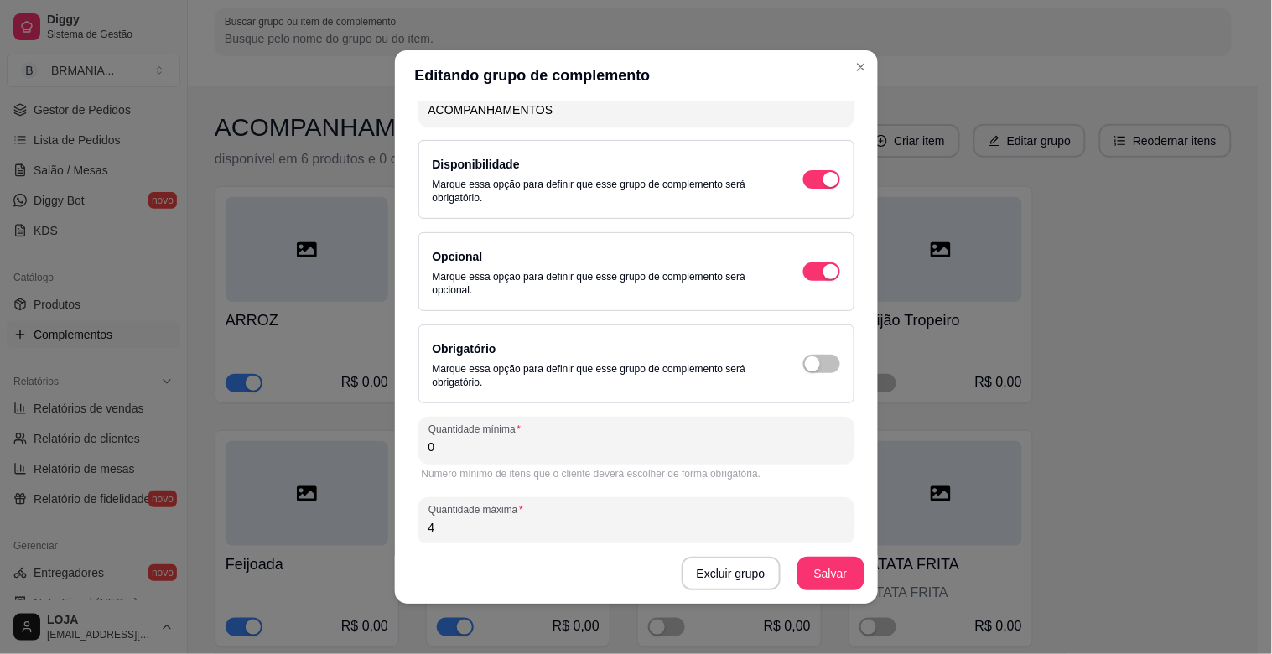
scroll to position [112, 0]
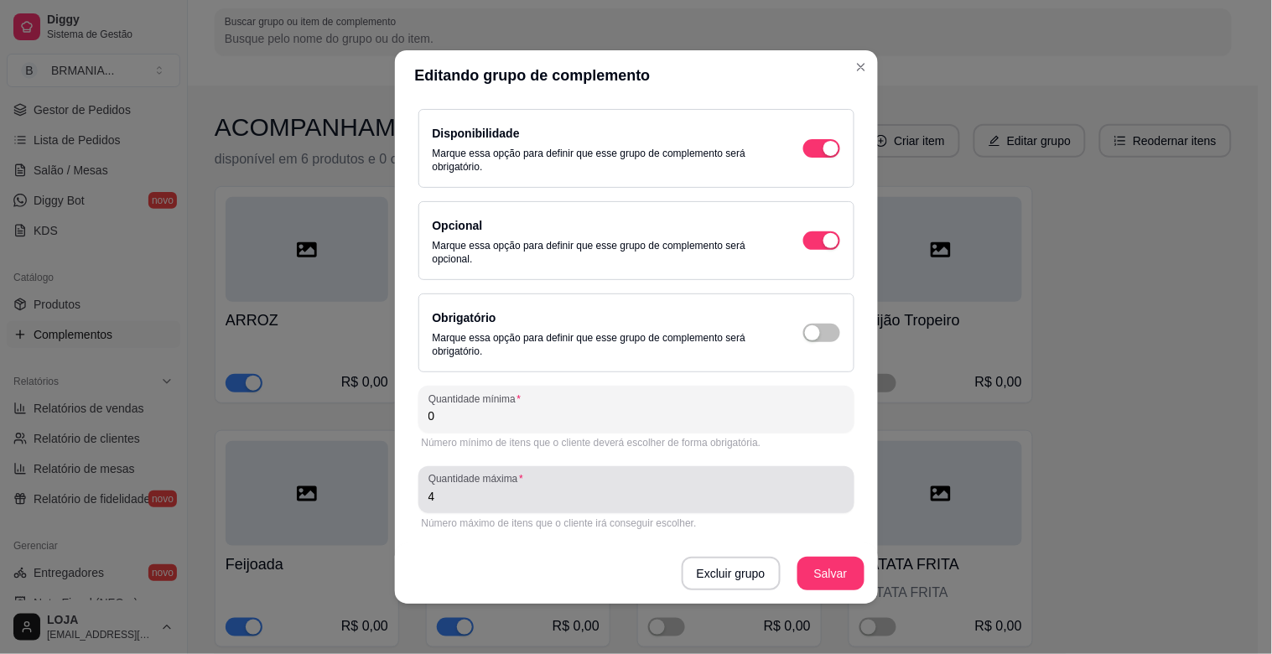
click at [495, 508] on div "Quantidade máxima 4" at bounding box center [636, 489] width 436 height 47
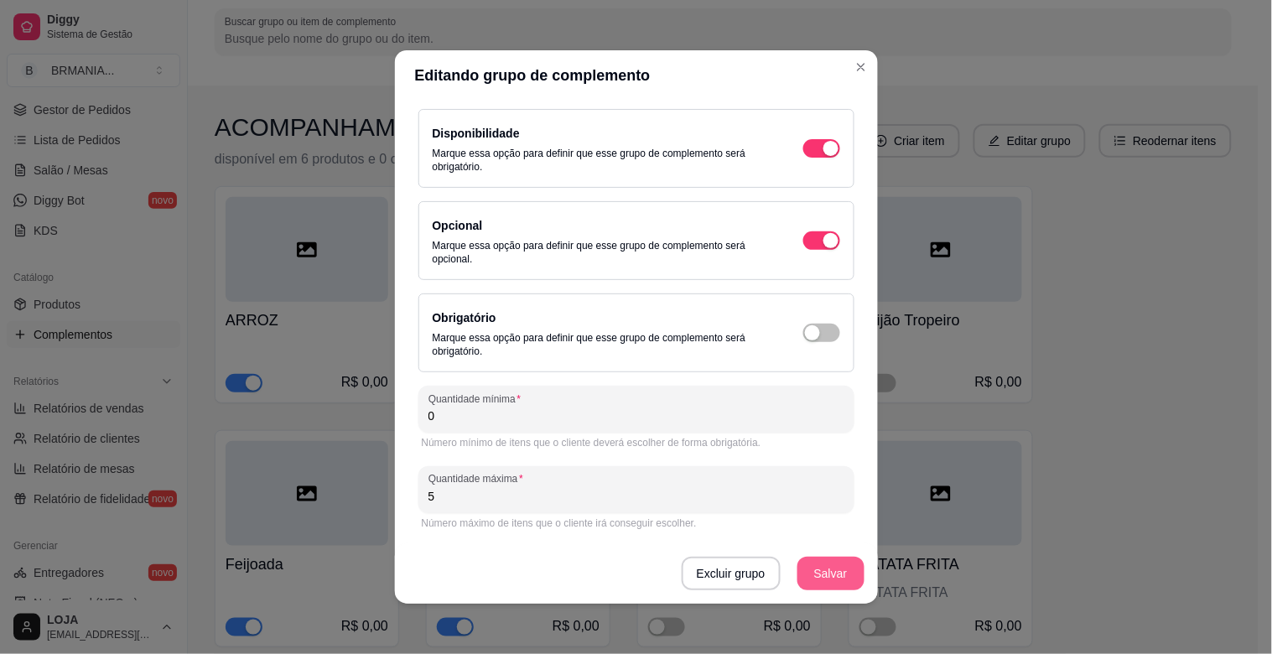
type input "5"
click at [818, 563] on button "Salvar" at bounding box center [830, 574] width 67 height 34
